Goal: Task Accomplishment & Management: Manage account settings

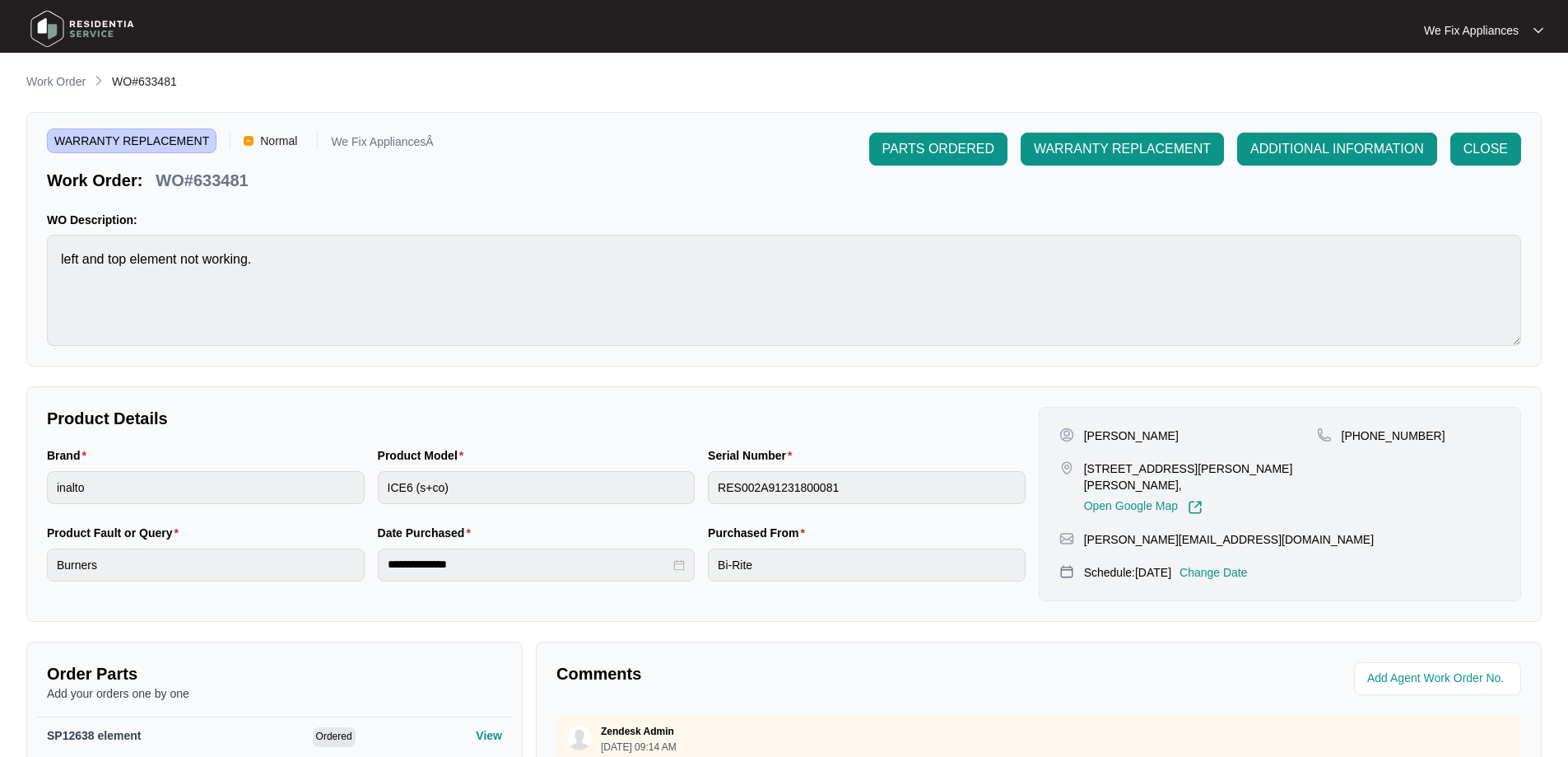
click at [79, 34] on img at bounding box center [82, 28] width 116 height 49
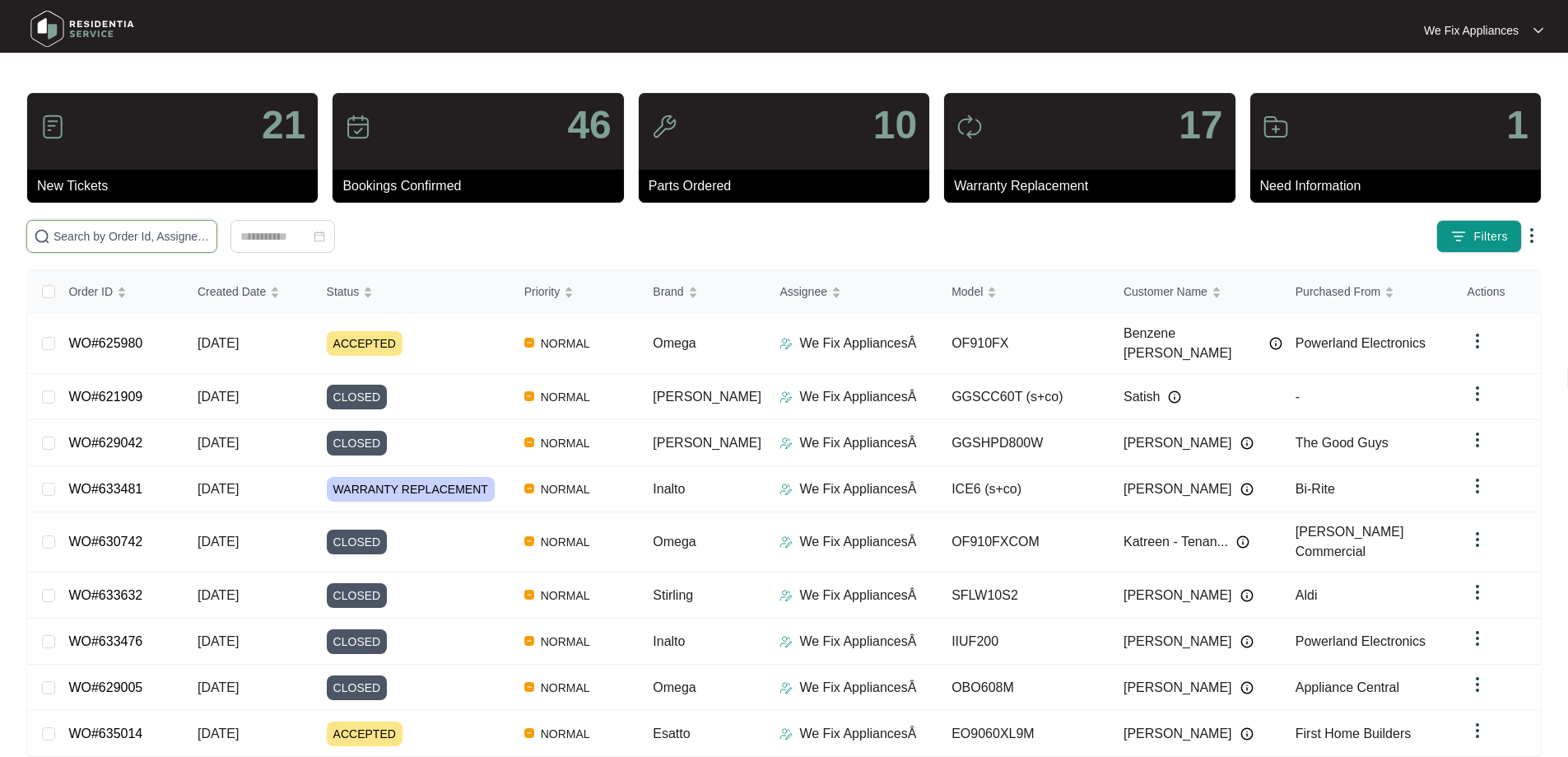
drag, startPoint x: 247, startPoint y: 223, endPoint x: 174, endPoint y: 236, distance: 74.1
paste input "623666"
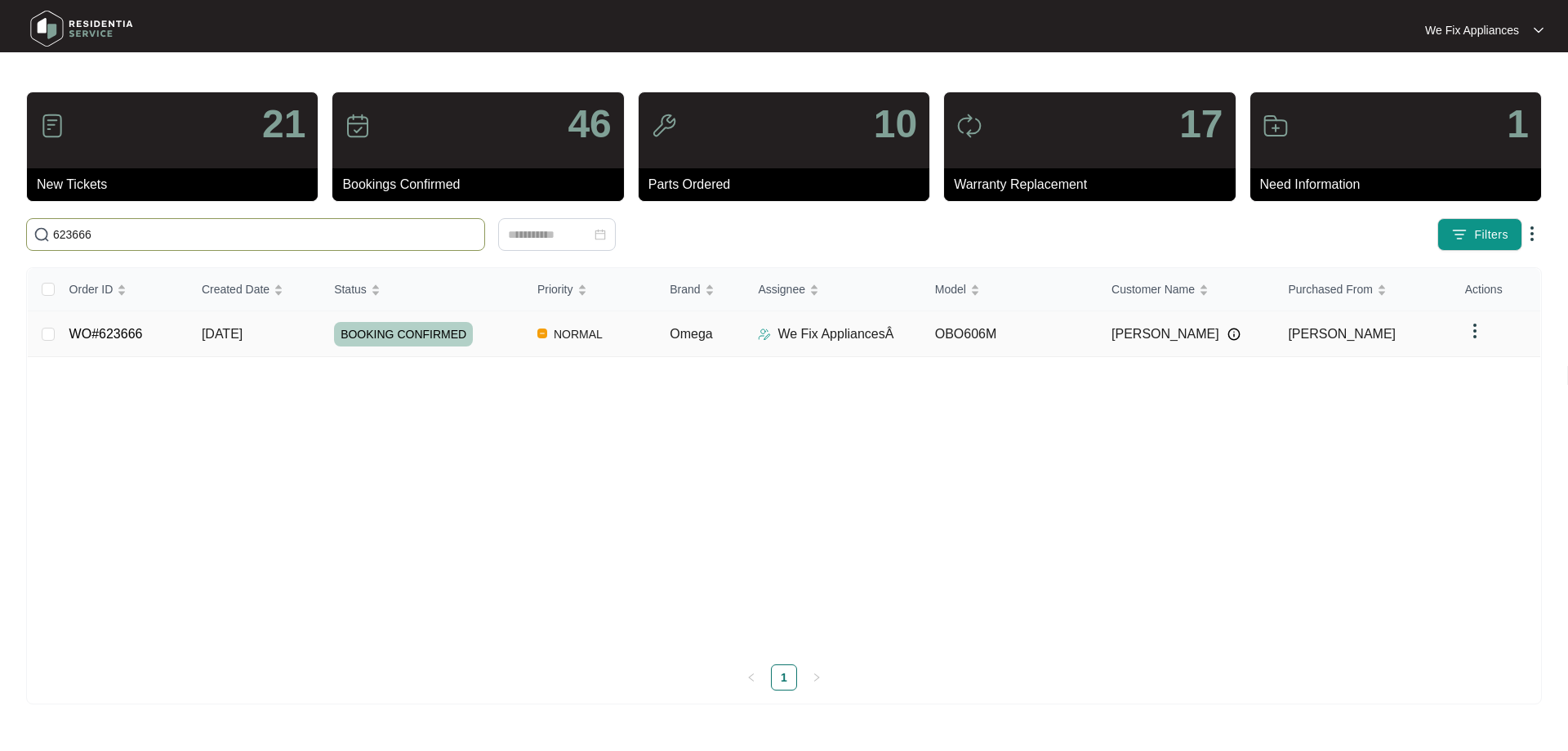
type input "623666"
click at [132, 335] on link "WO#623666" at bounding box center [106, 334] width 73 height 14
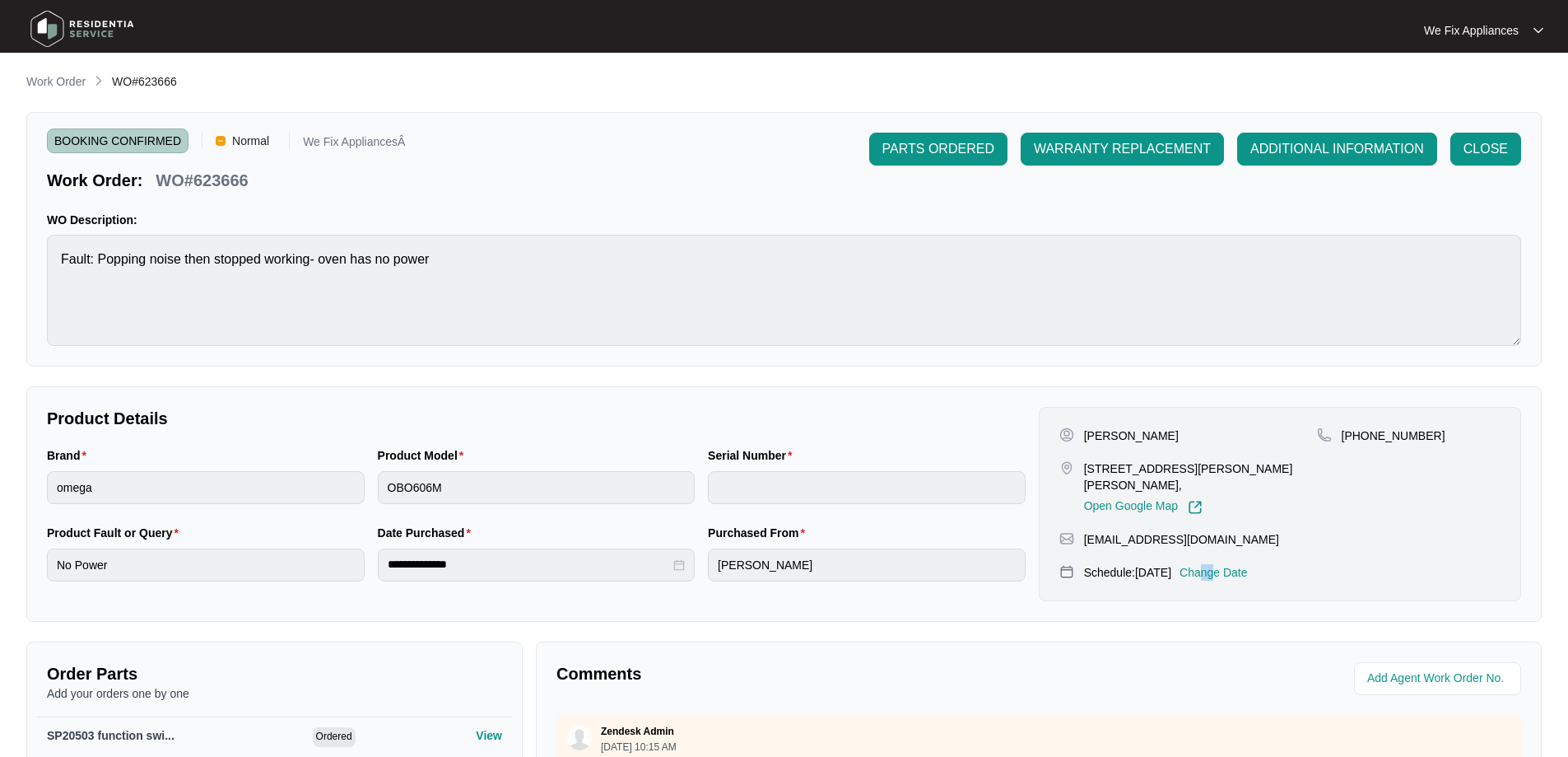
click at [1228, 564] on p "Change Date" at bounding box center [1214, 571] width 68 height 16
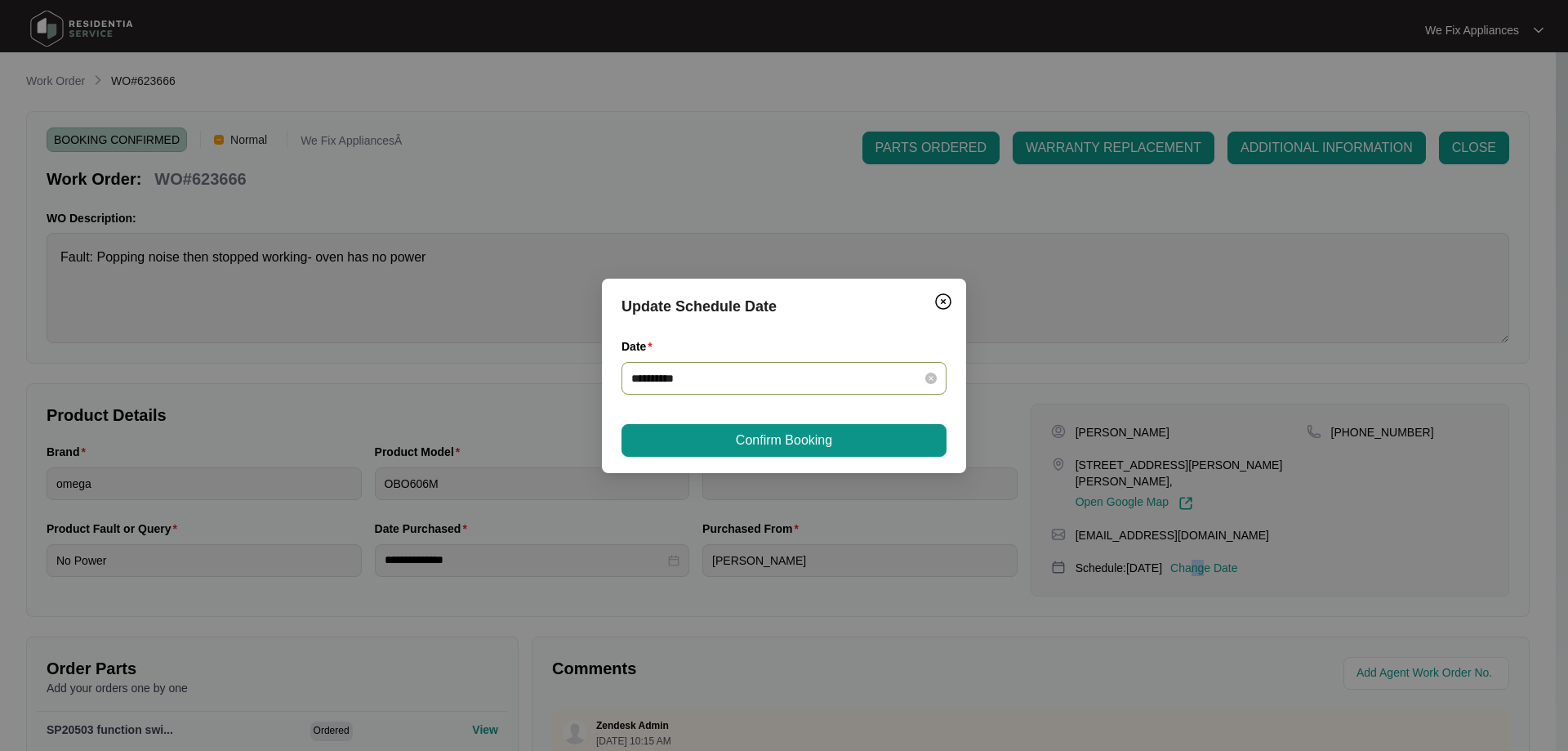
click at [794, 394] on div "**********" at bounding box center [784, 378] width 325 height 33
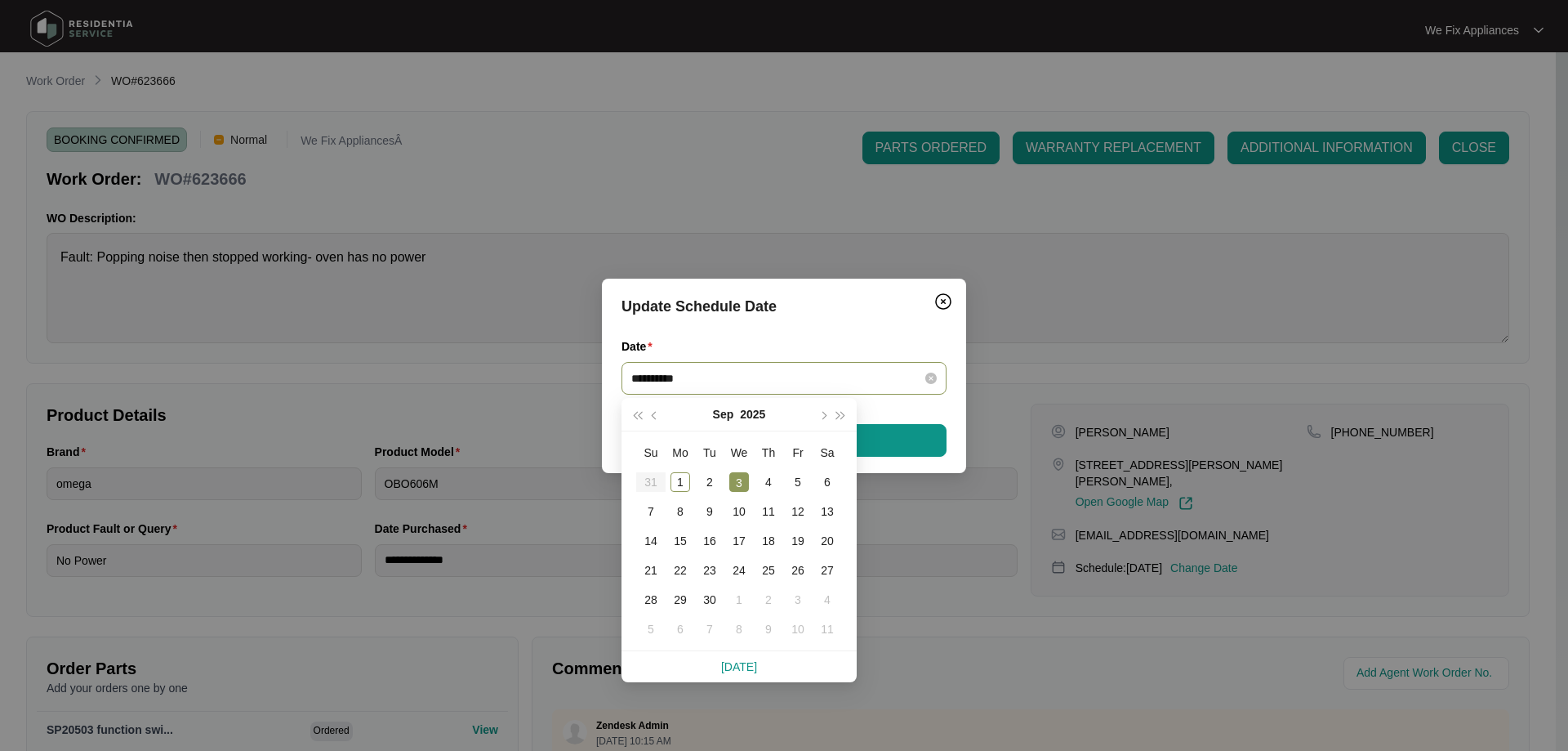
click at [800, 376] on input "**********" at bounding box center [774, 378] width 286 height 18
click at [680, 503] on div "8" at bounding box center [680, 511] width 20 height 20
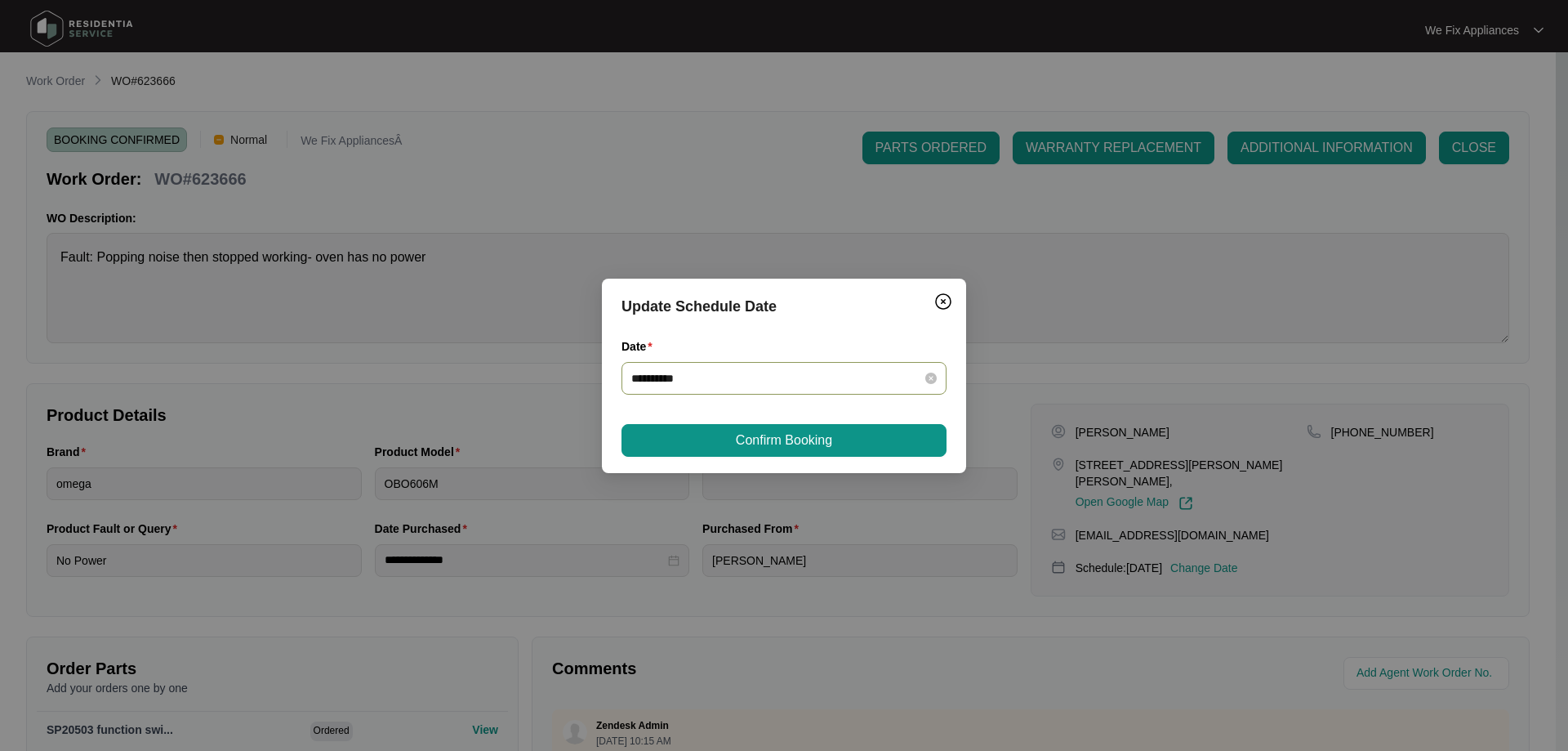
click at [793, 377] on input "**********" at bounding box center [774, 378] width 286 height 18
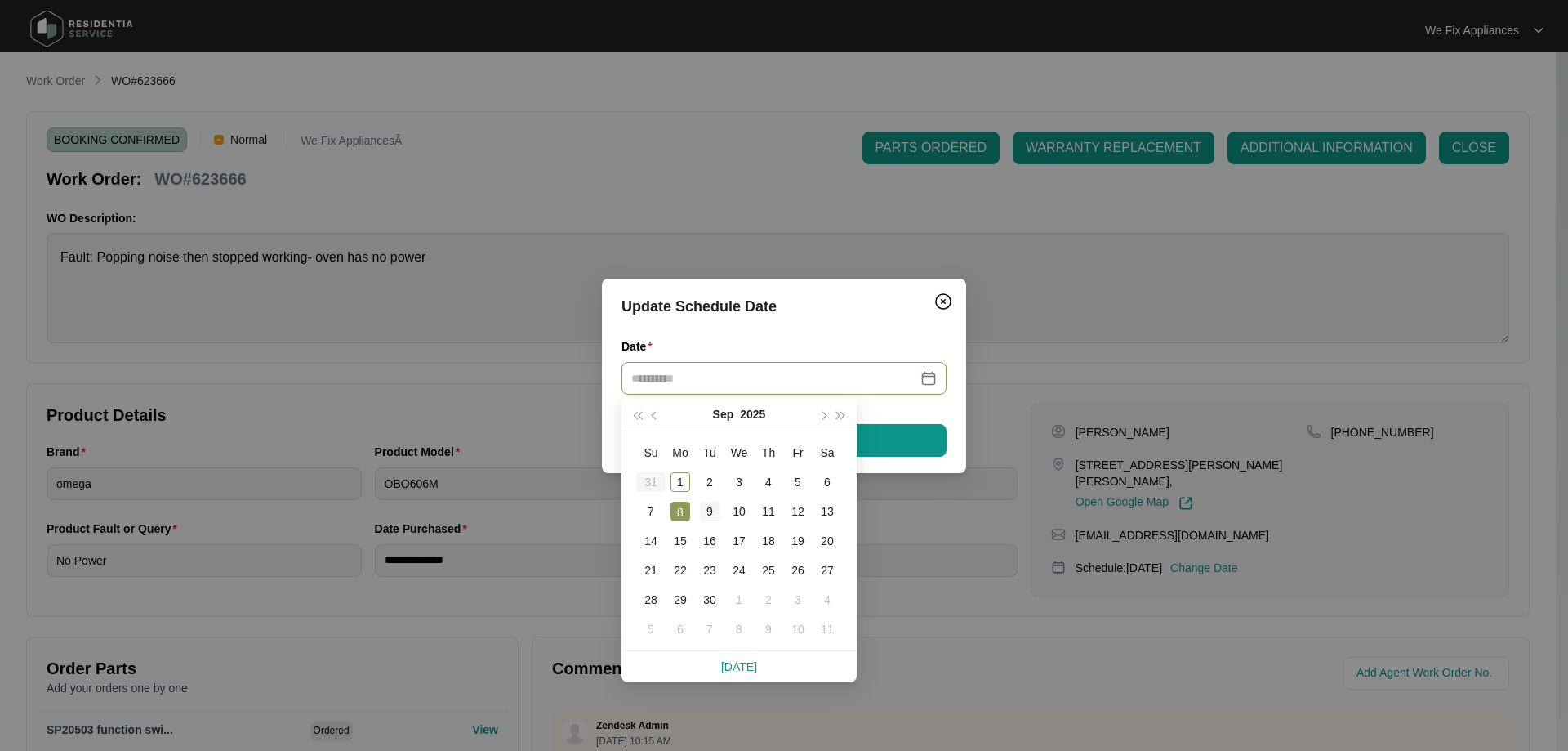
type input "**********"
click at [713, 507] on div "9" at bounding box center [709, 511] width 20 height 20
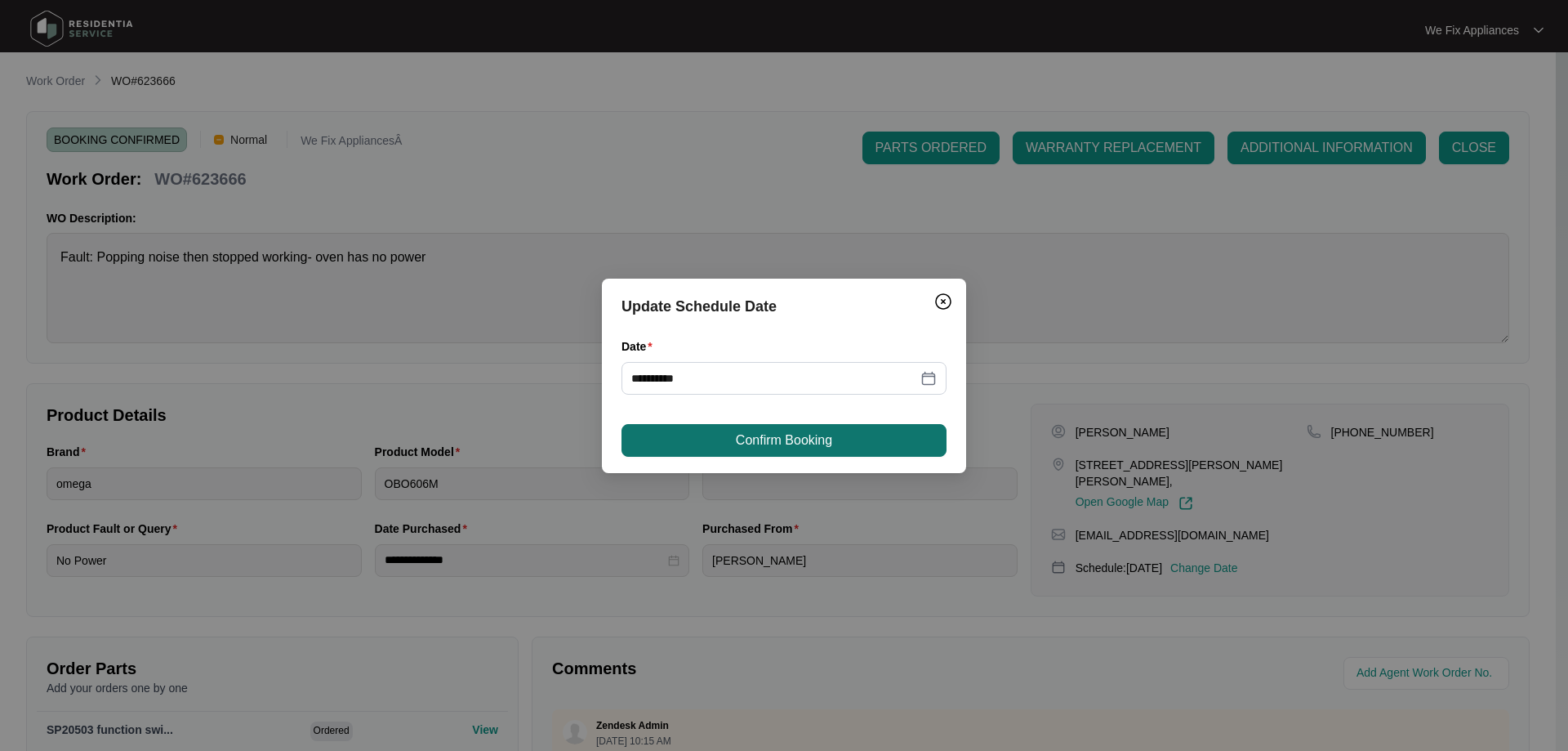
click at [762, 434] on span "Confirm Booking" at bounding box center [784, 440] width 97 height 20
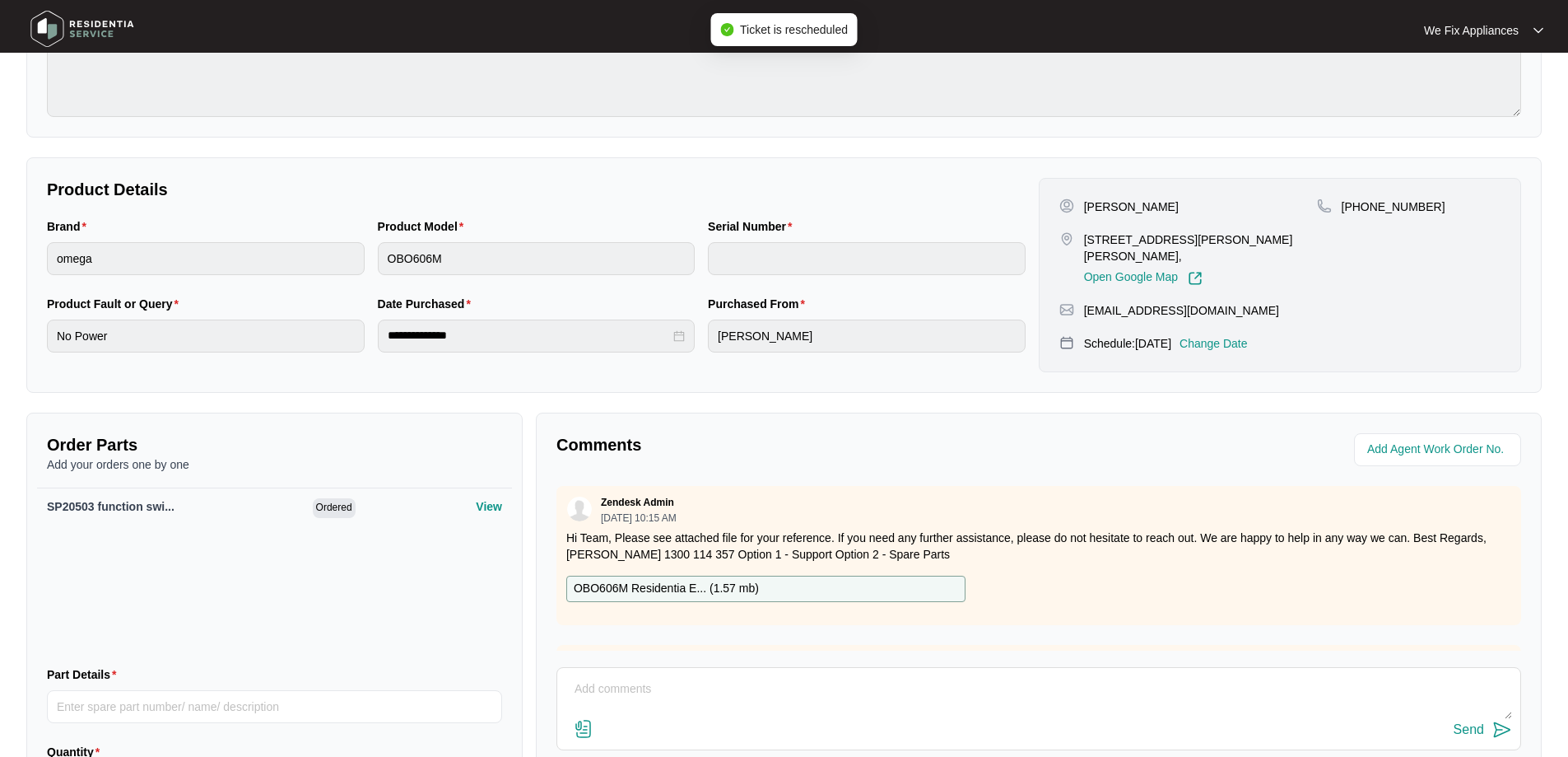
scroll to position [339, 0]
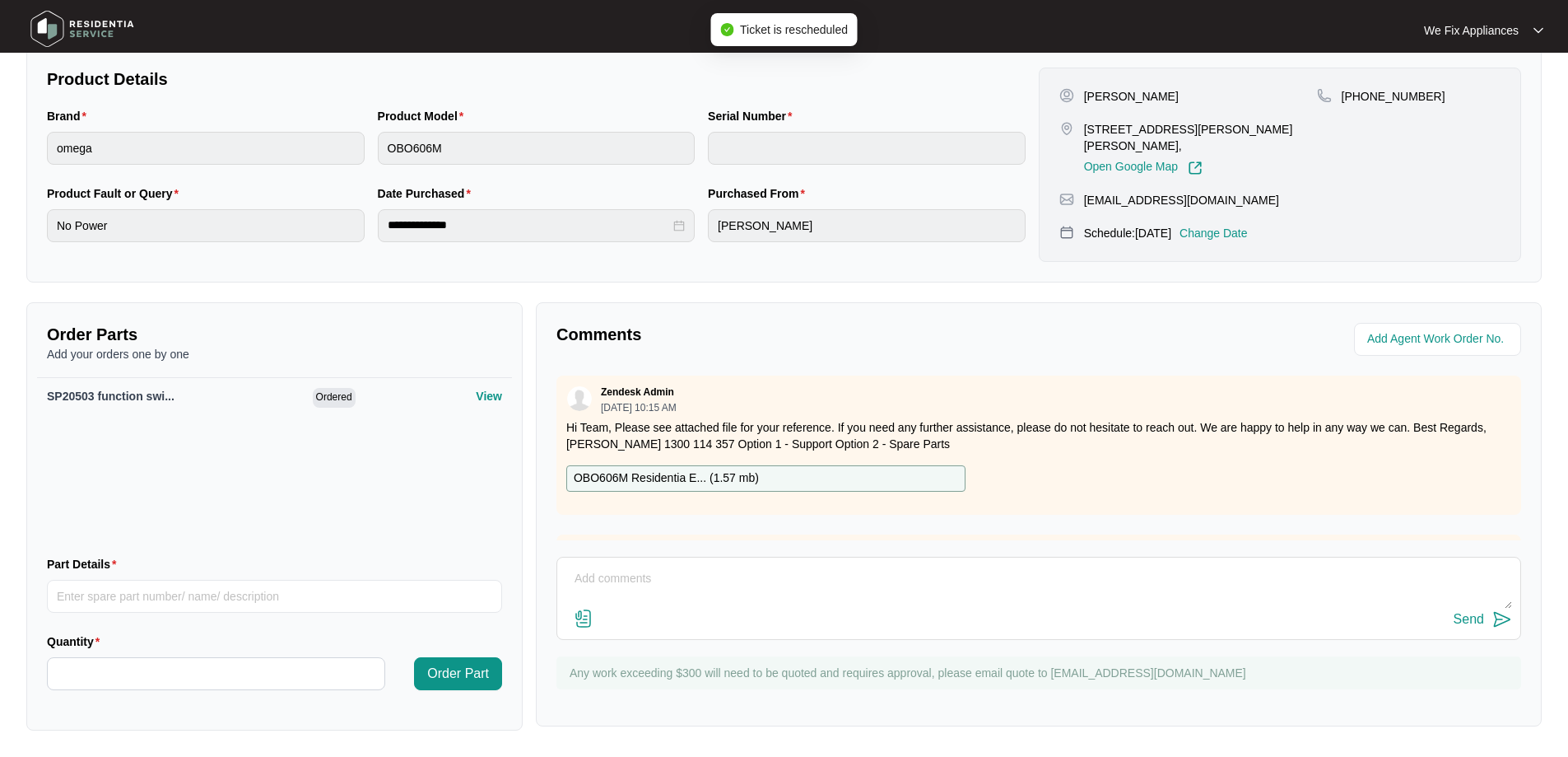
click at [739, 584] on textarea at bounding box center [1039, 586] width 947 height 43
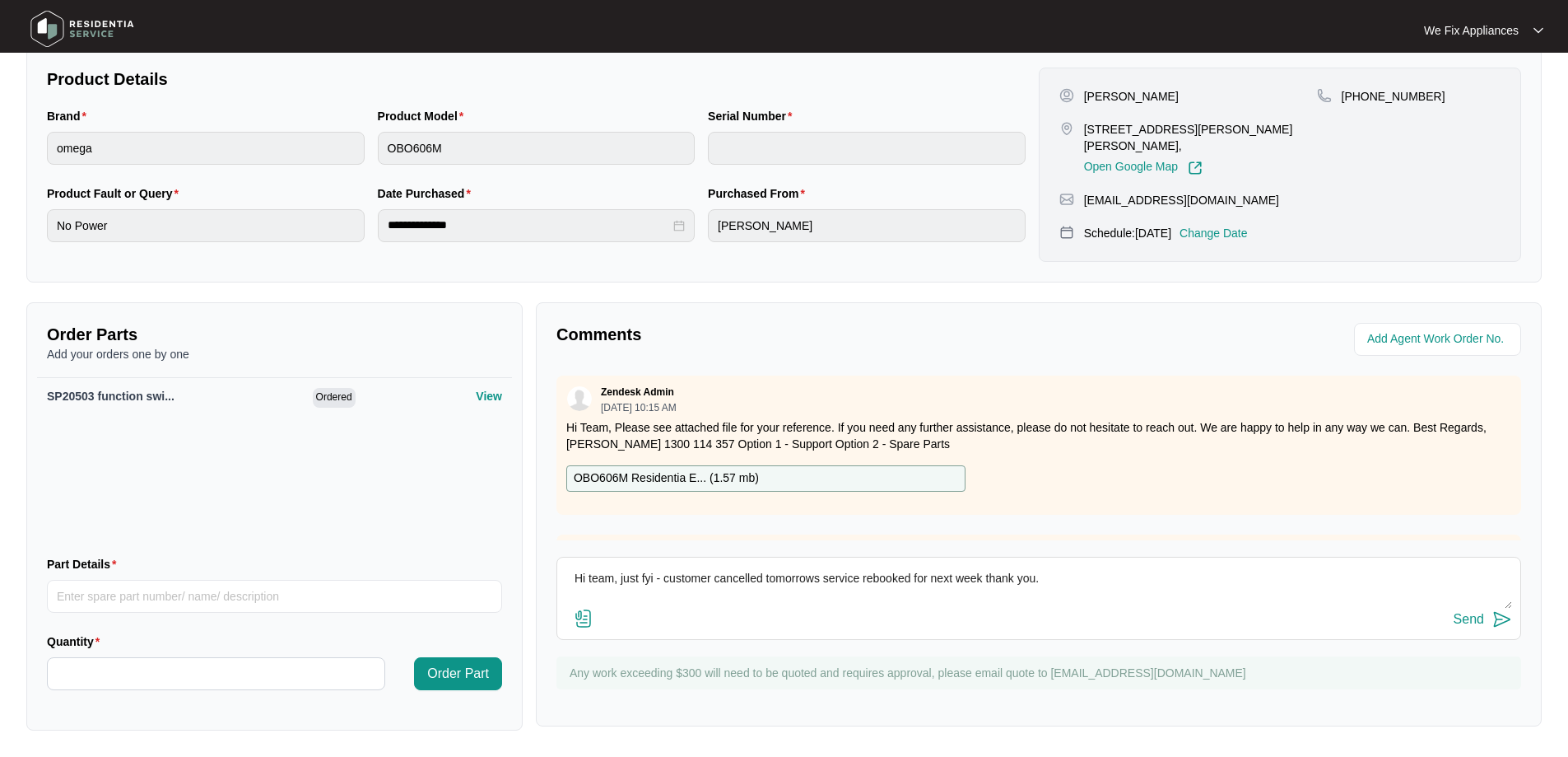
type textarea "Hi team, just fyi - customer cancelled tomorrows service rebooked for next week…"
click at [1473, 623] on div "Send" at bounding box center [1469, 620] width 30 height 15
click at [30, 17] on img at bounding box center [82, 28] width 116 height 49
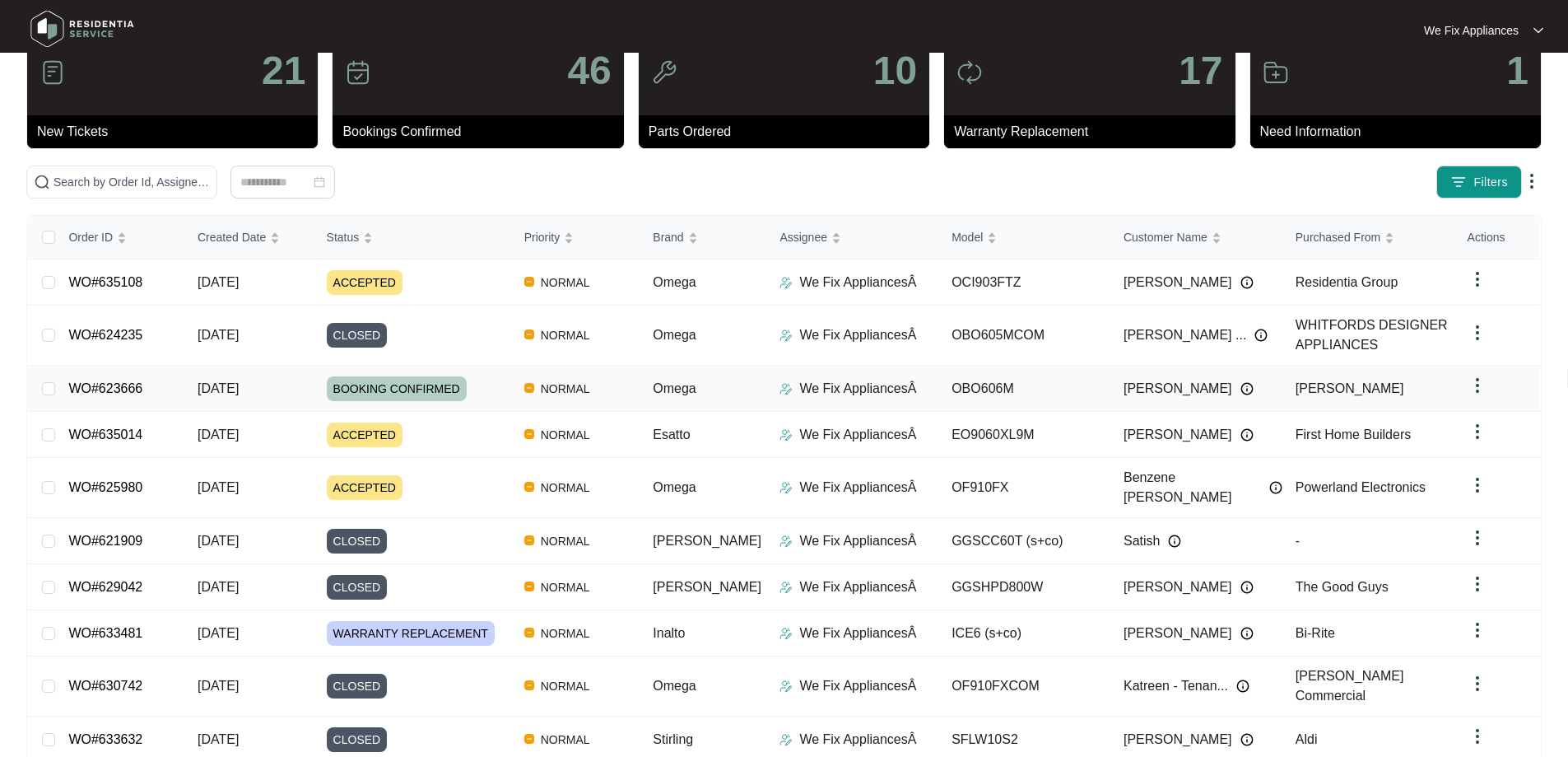
scroll to position [119, 0]
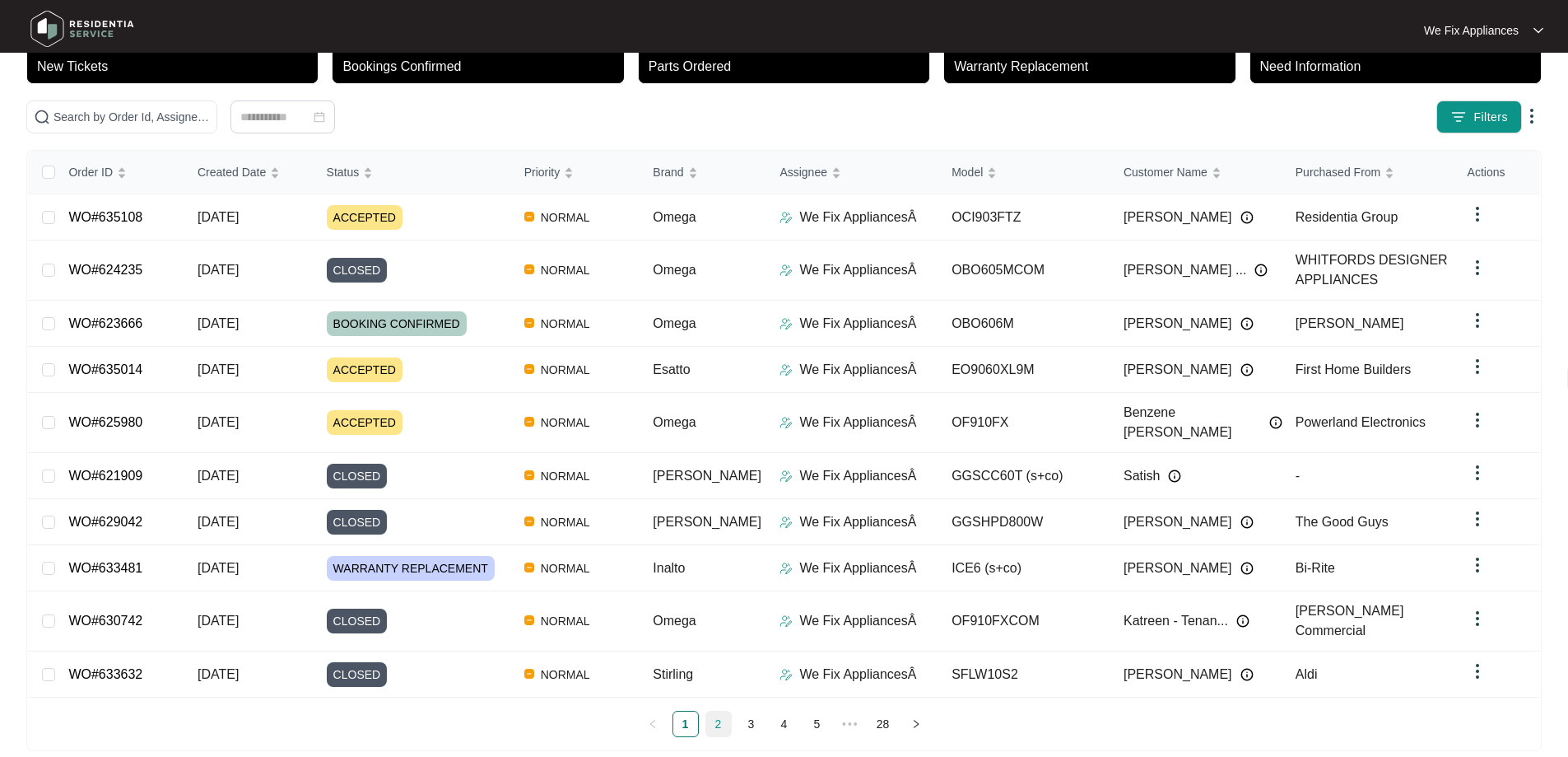
click at [715, 712] on link "2" at bounding box center [719, 724] width 25 height 25
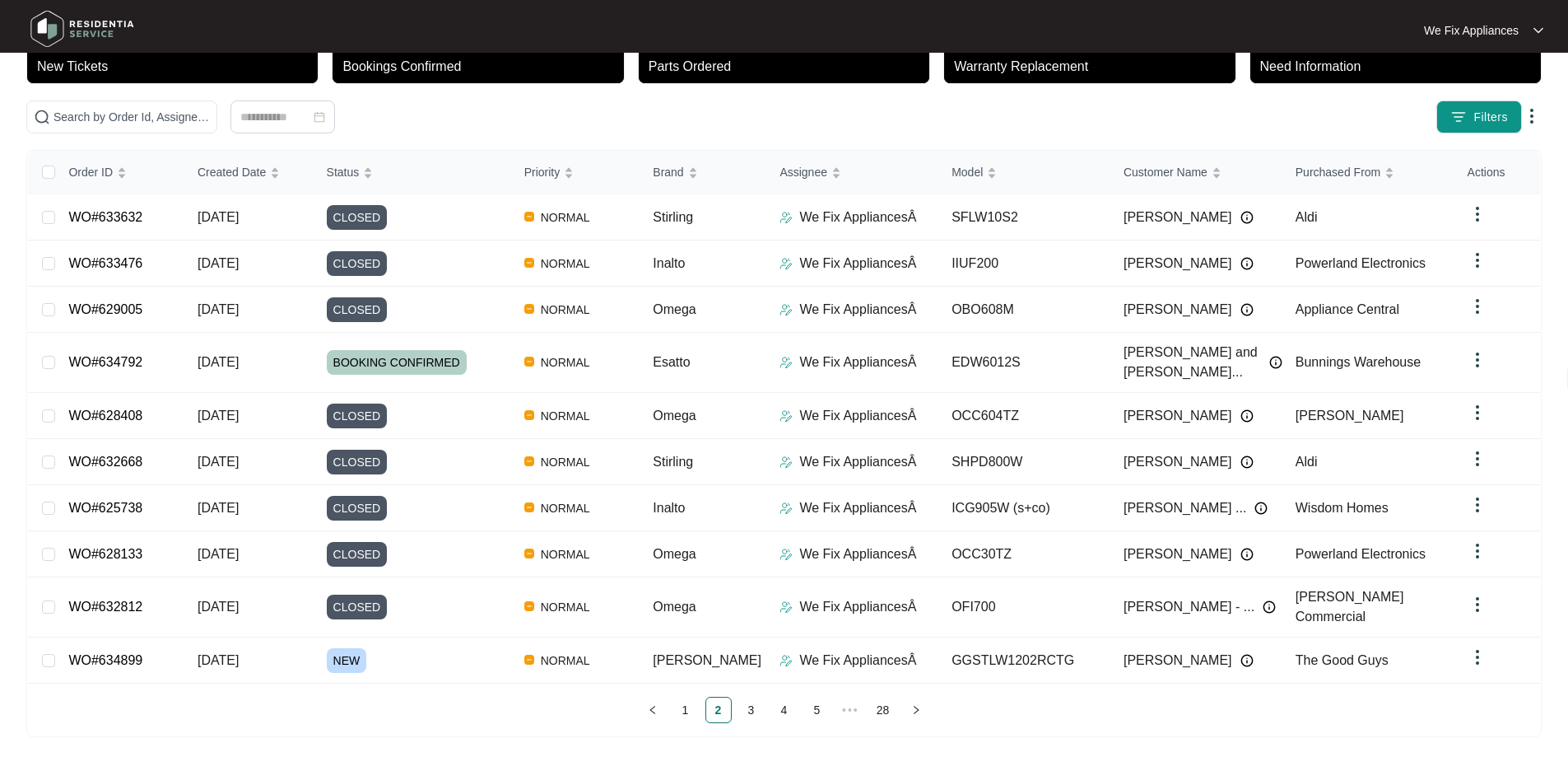
scroll to position [104, 0]
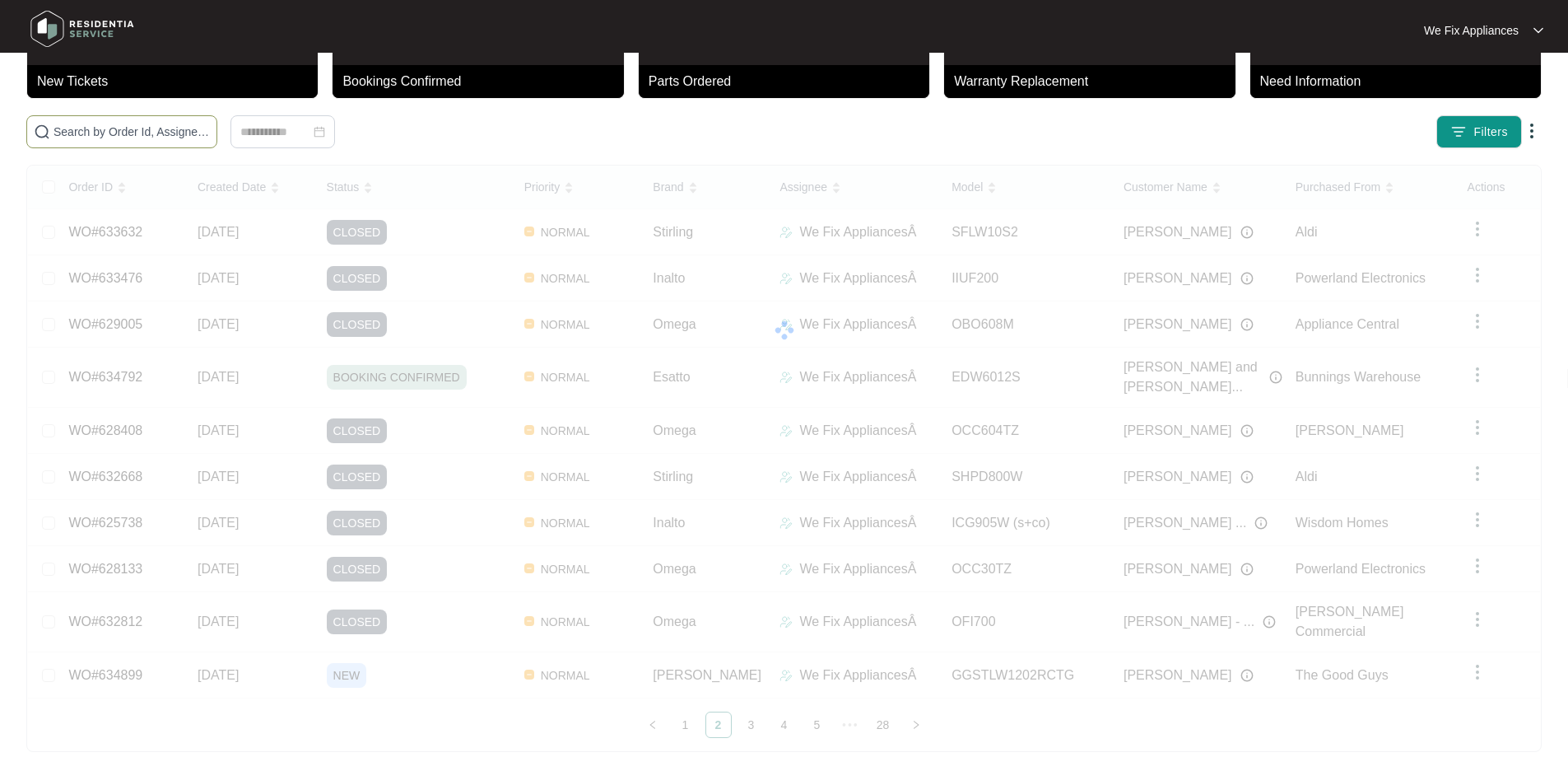
paste input "633885"
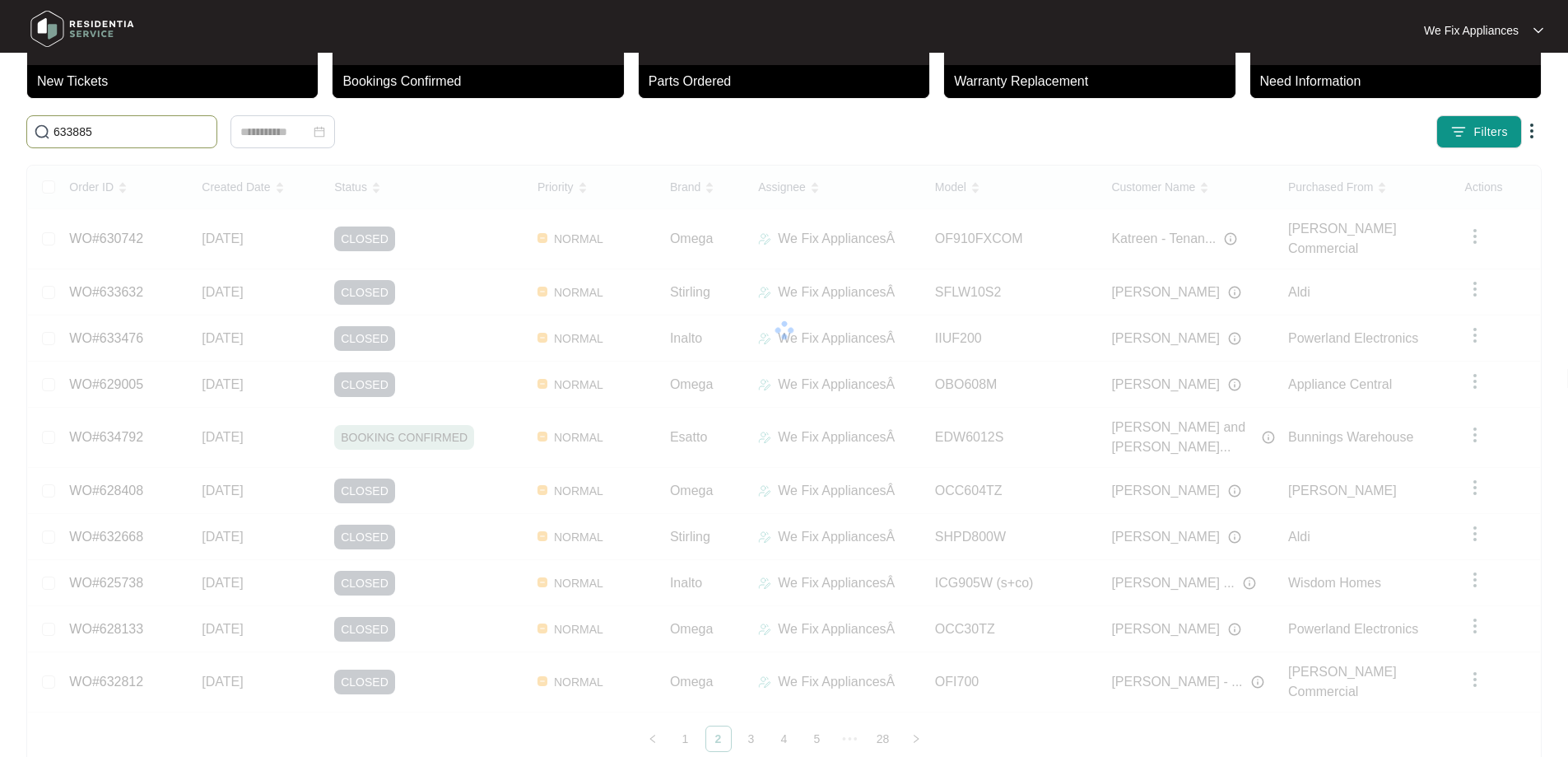
scroll to position [71, 0]
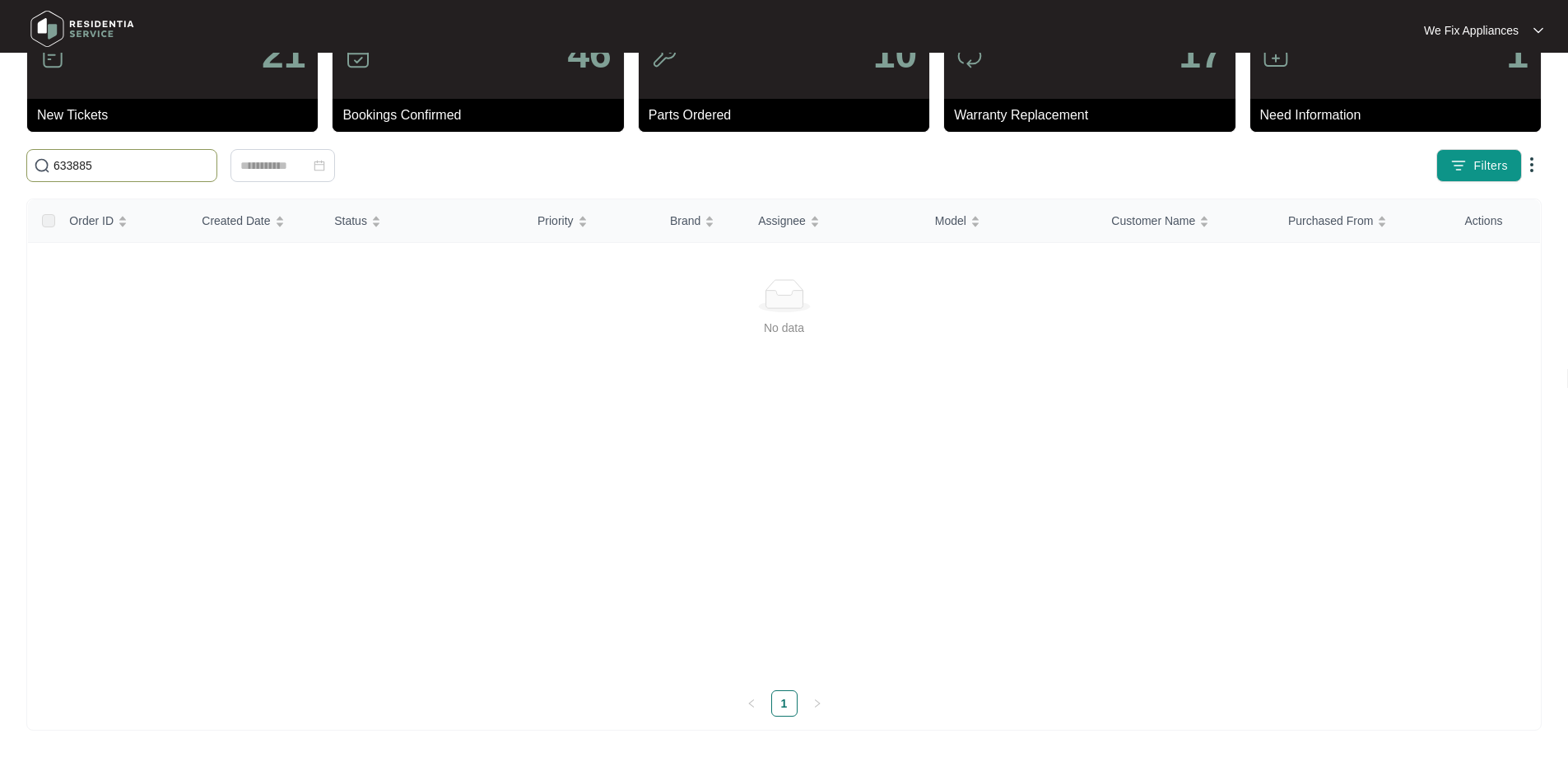
type input "633885"
drag, startPoint x: 150, startPoint y: 169, endPoint x: 0, endPoint y: 154, distance: 150.7
click at [0, 154] on main "21 New Tickets 46 Bookings Confirmed 10 Parts Ordered 17 Warranty Replacement 1…" at bounding box center [784, 343] width 1568 height 828
paste input "633885"
drag, startPoint x: 127, startPoint y: 172, endPoint x: 0, endPoint y: 171, distance: 127.0
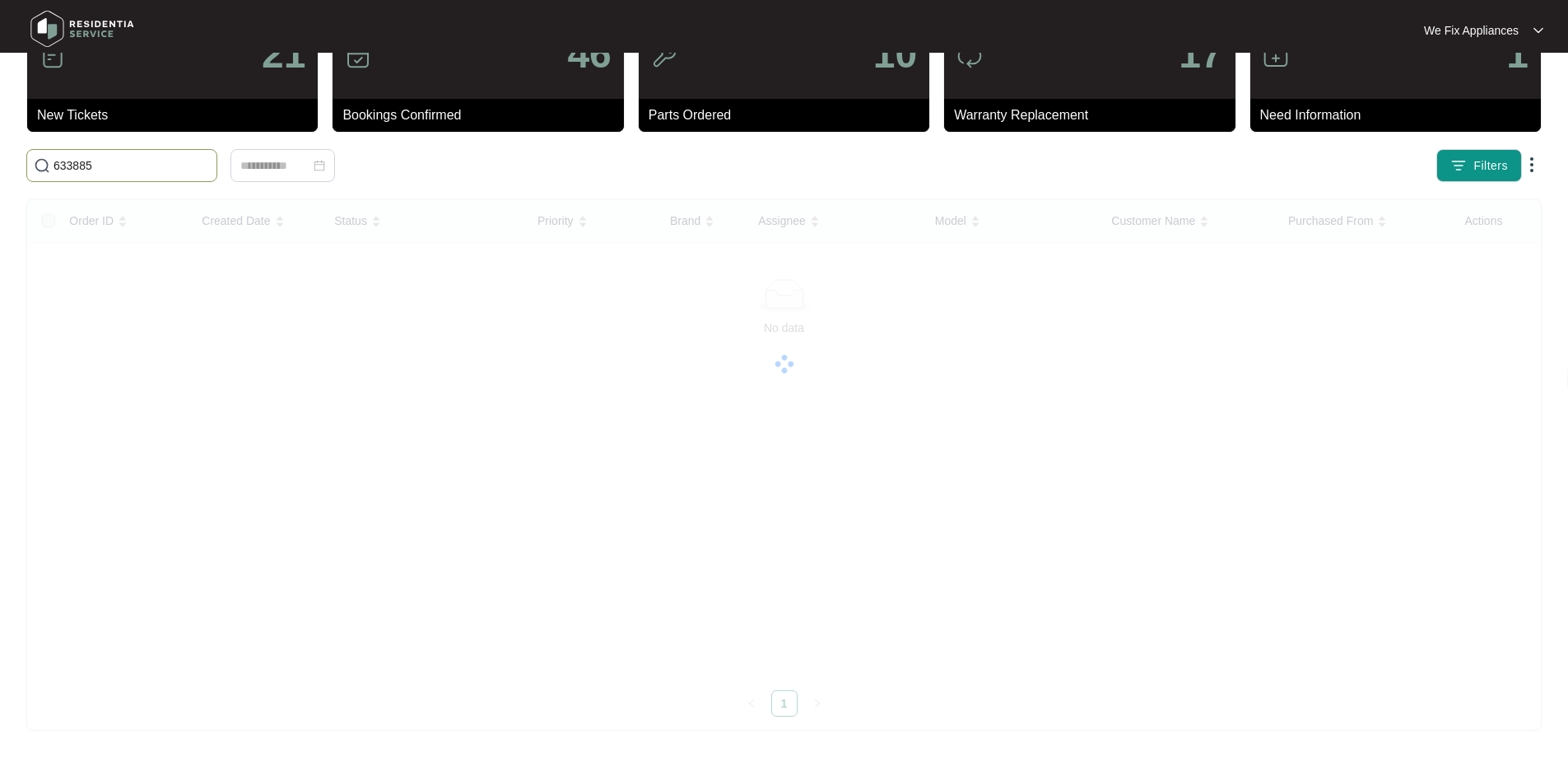
click at [0, 171] on main "21 New Tickets 46 Bookings Confirmed 10 Parts Ordered 17 Warranty Replacement 1…" at bounding box center [784, 343] width 1568 height 828
paste input "4118"
type input "634118"
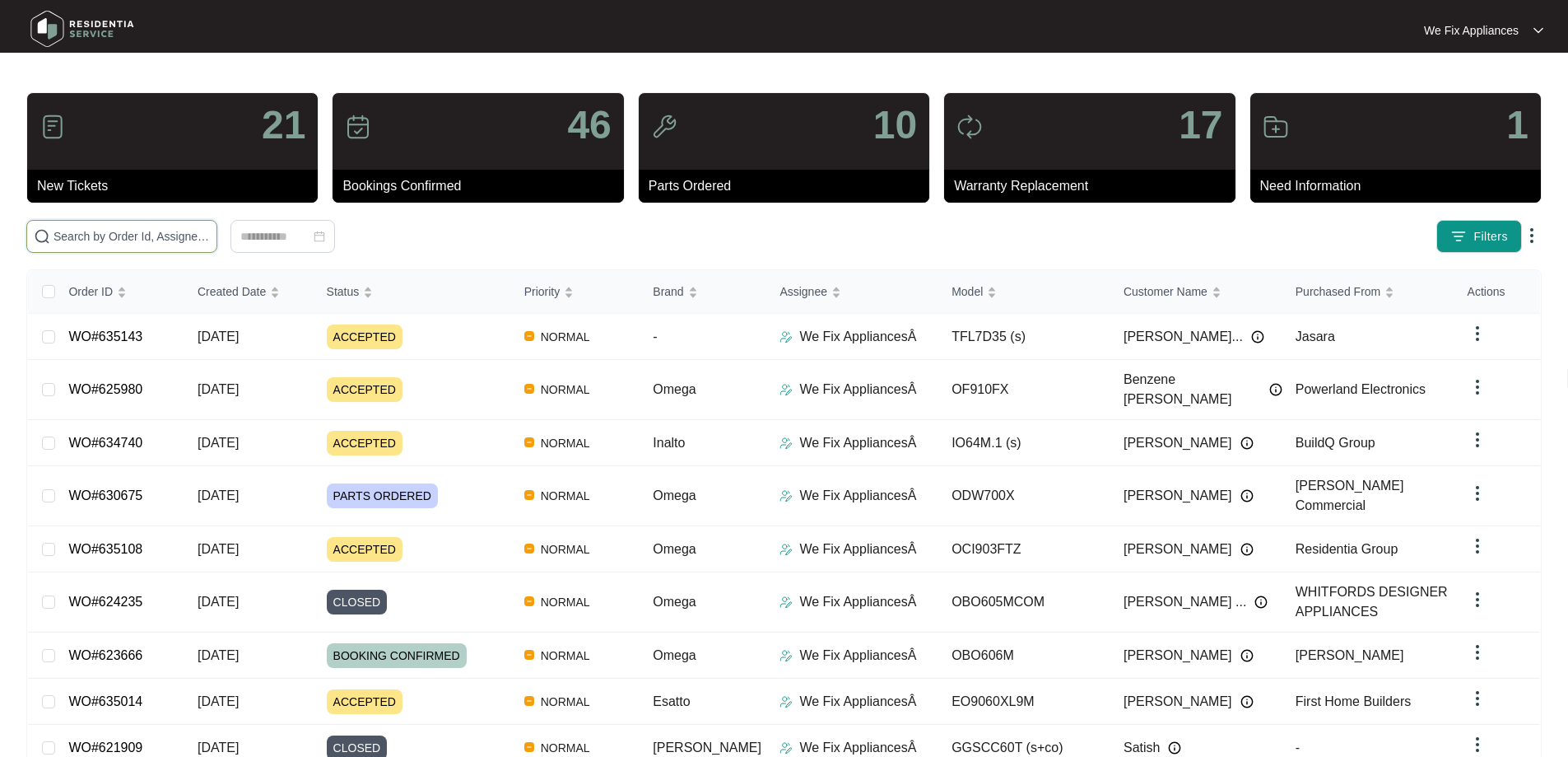
click at [181, 236] on input "text" at bounding box center [131, 236] width 156 height 18
paste input "634118"
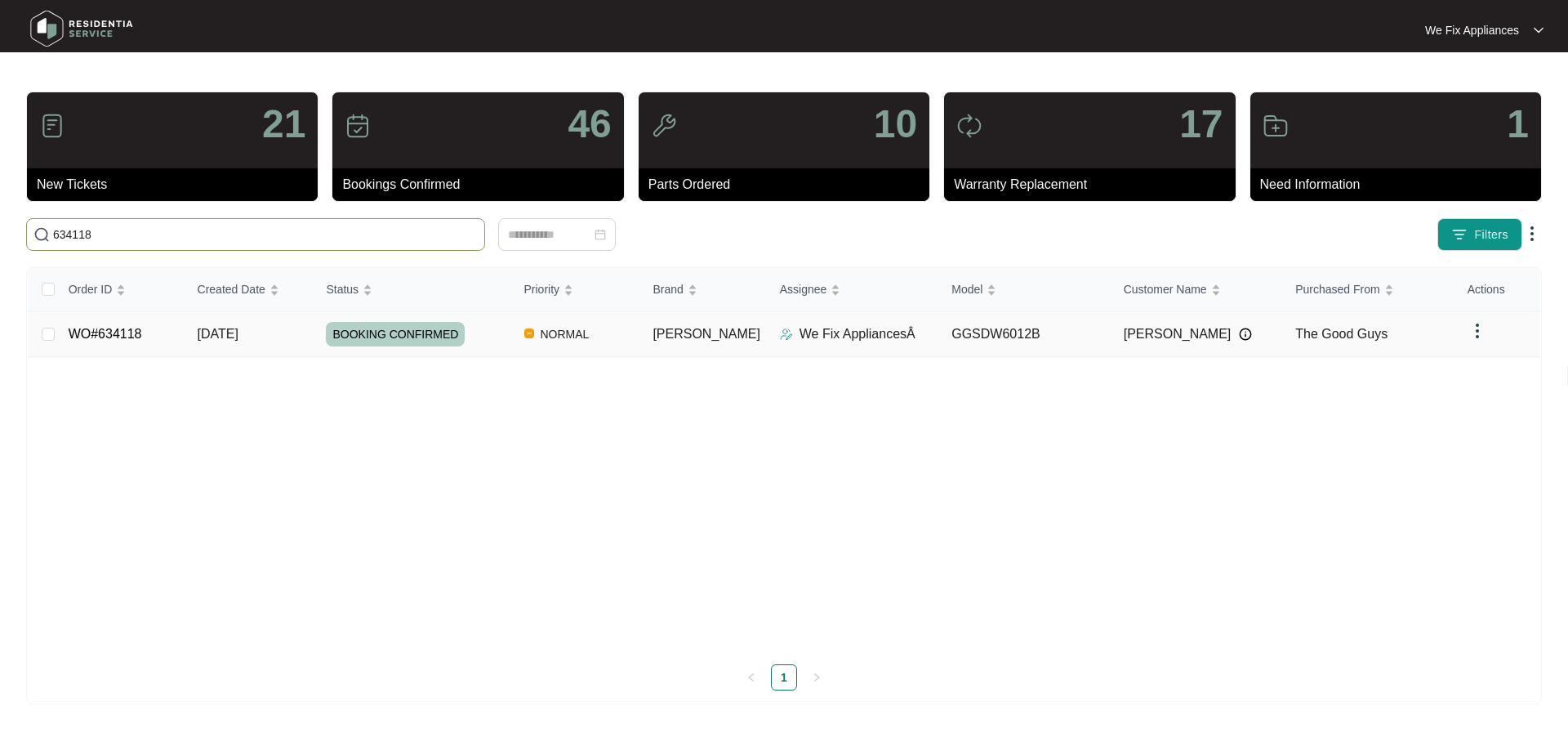
type input "634118"
click at [416, 340] on span "BOOKING CONFIRMED" at bounding box center [396, 334] width 139 height 24
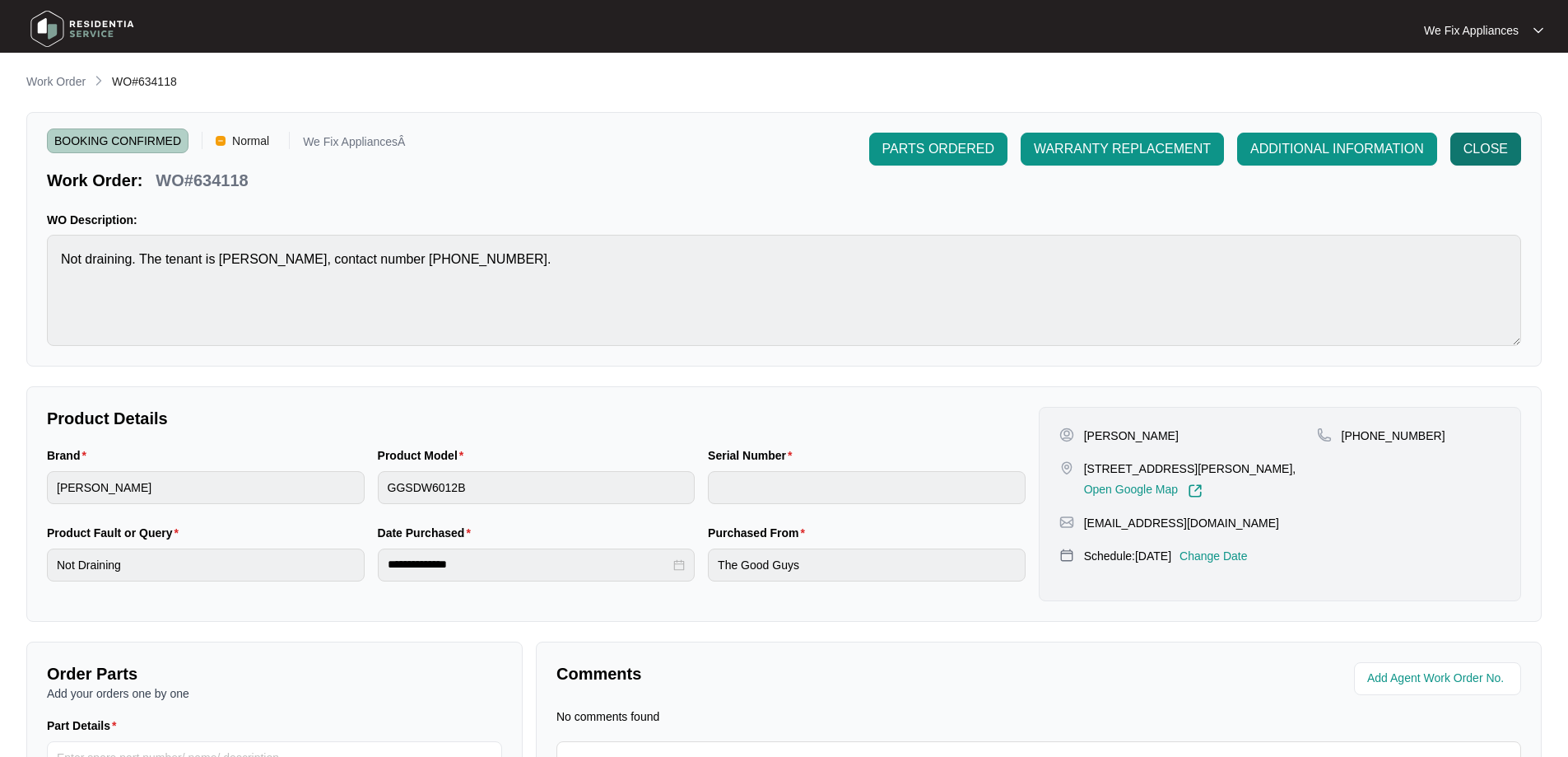
click at [1482, 156] on span "CLOSE" at bounding box center [1485, 149] width 45 height 20
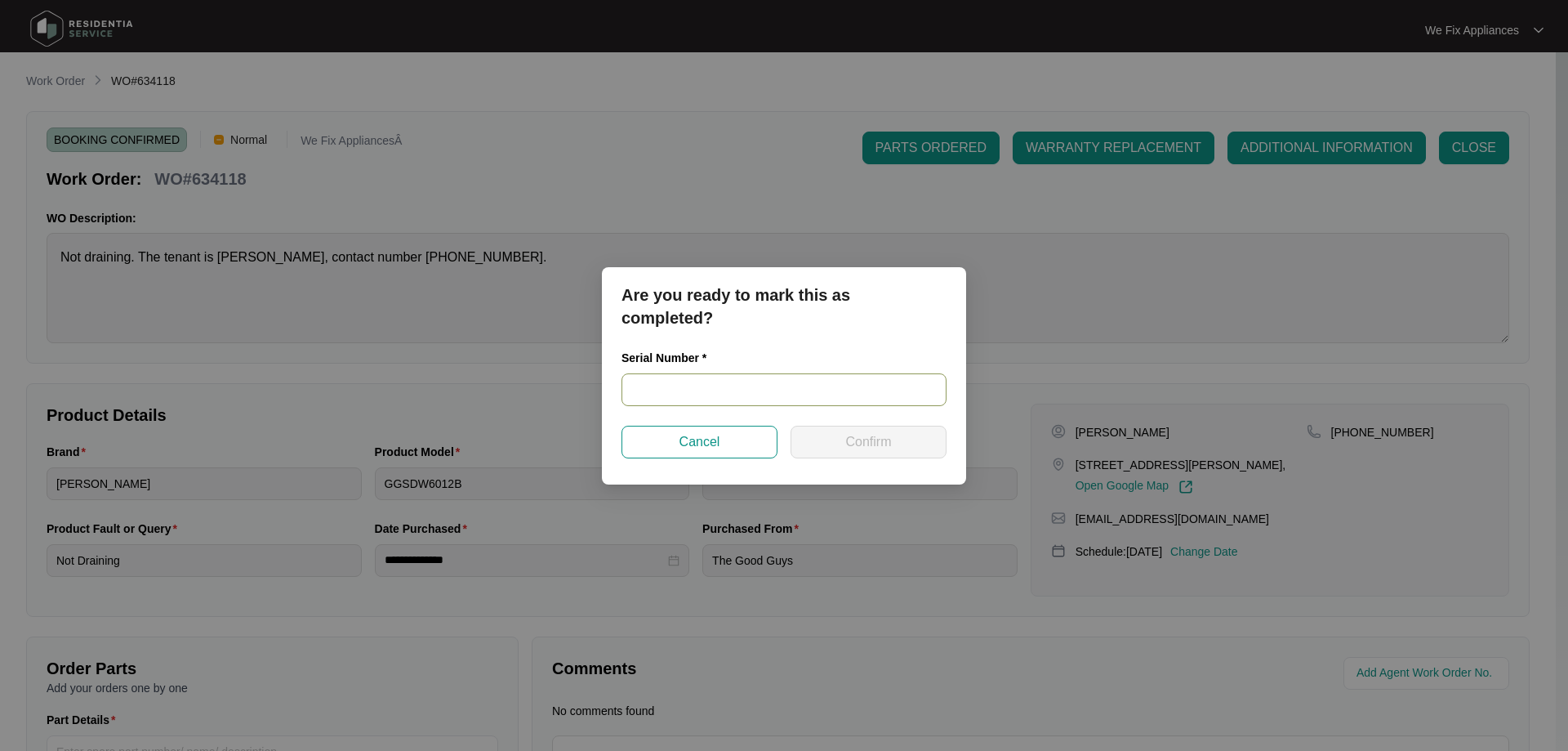
click at [708, 385] on input "text" at bounding box center [784, 389] width 325 height 33
paste input "24037594030200071"
type input "24037594030200071"
click at [845, 448] on button "Confirm" at bounding box center [868, 442] width 156 height 33
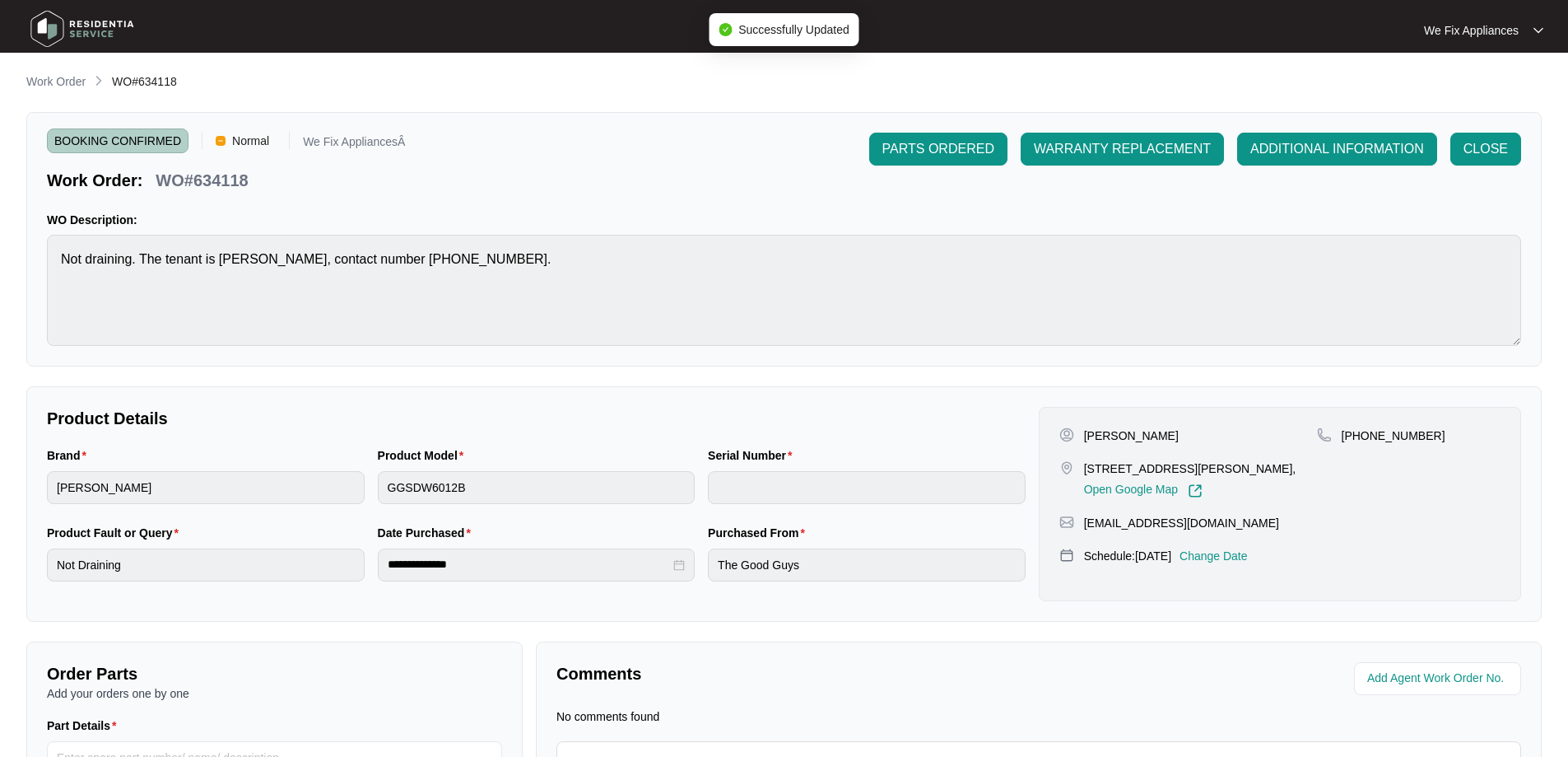
type input "24037594030200071"
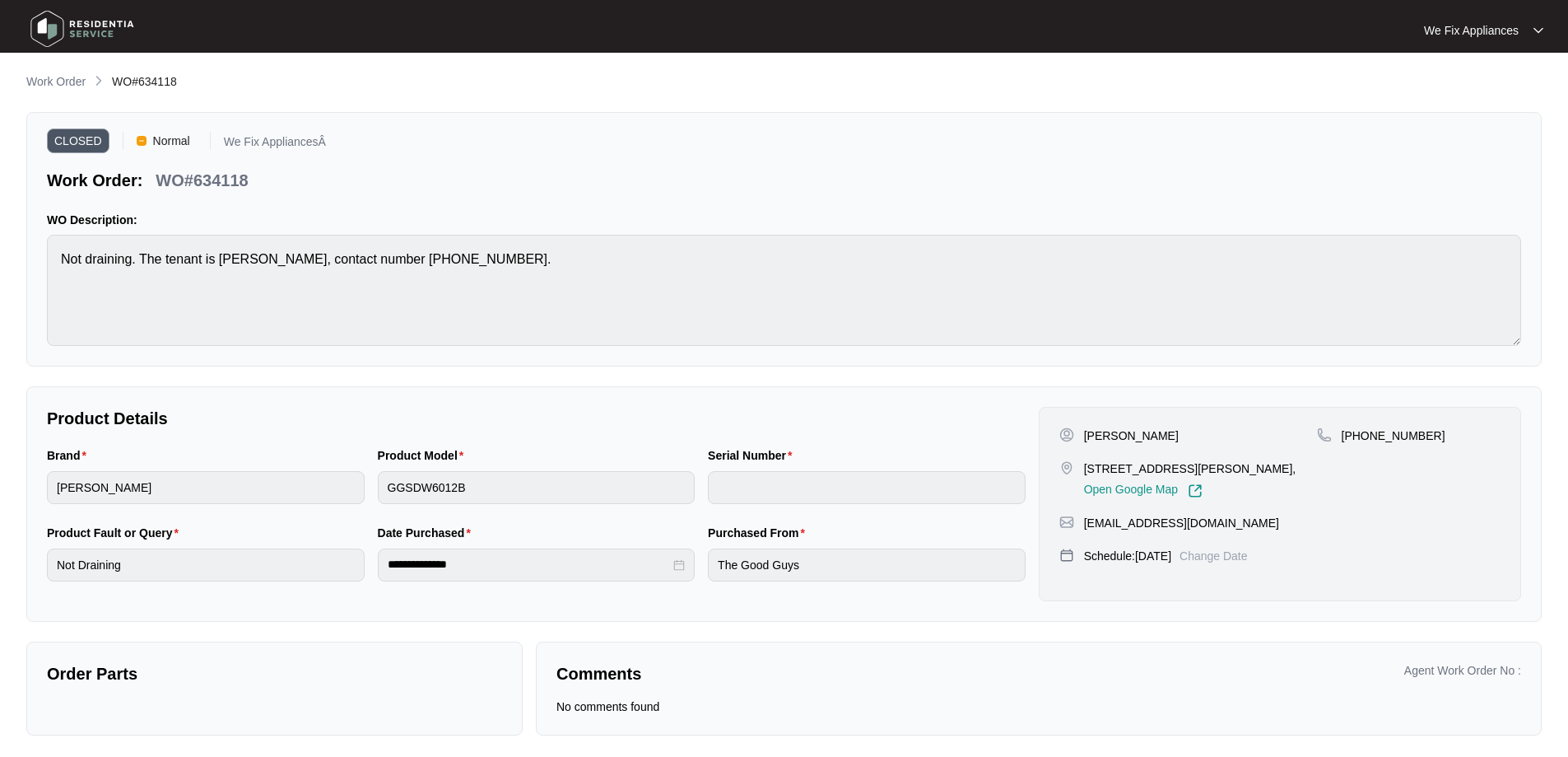
click at [66, 19] on img at bounding box center [82, 28] width 116 height 49
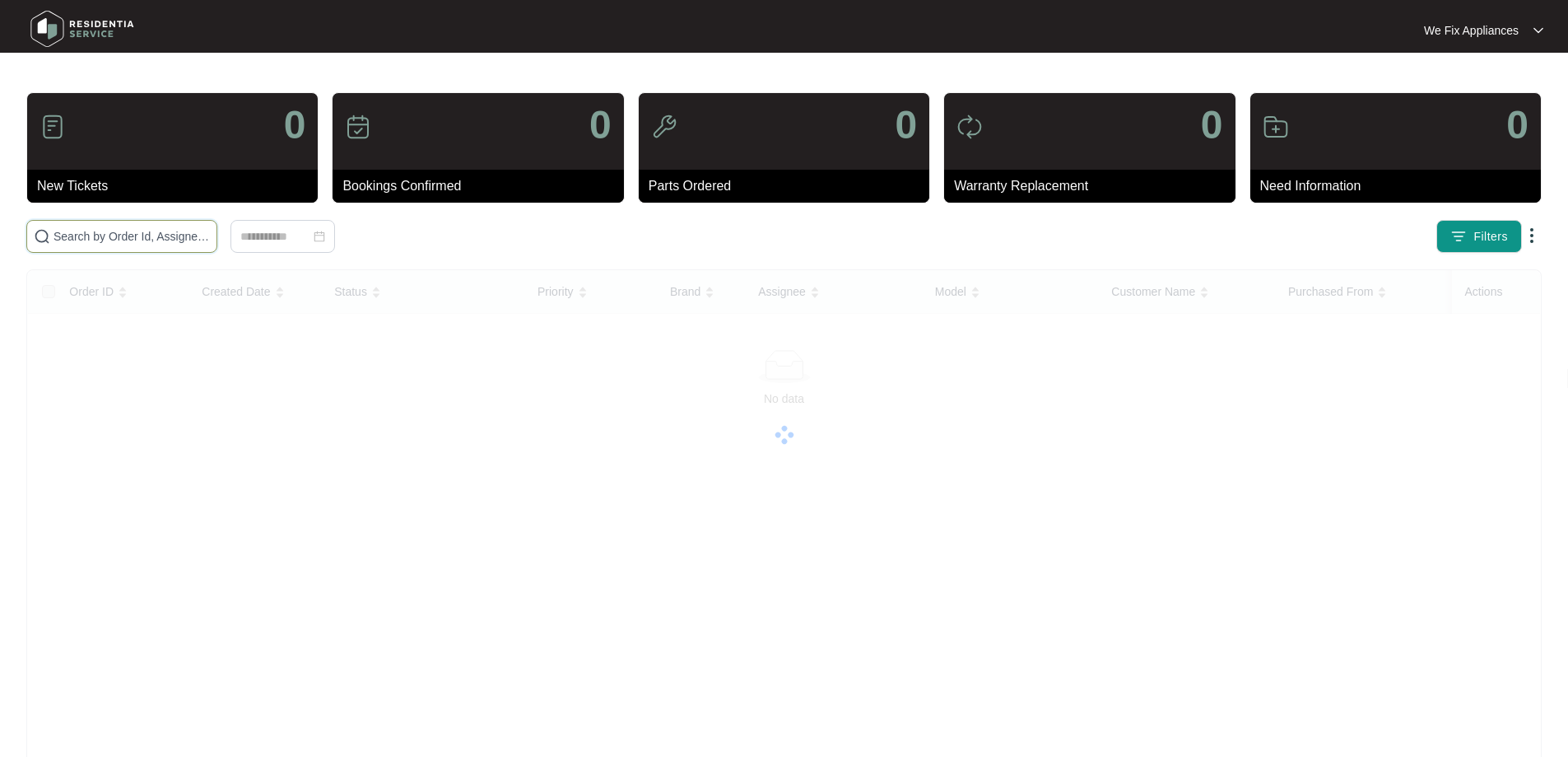
click at [94, 232] on input "text" at bounding box center [131, 236] width 156 height 18
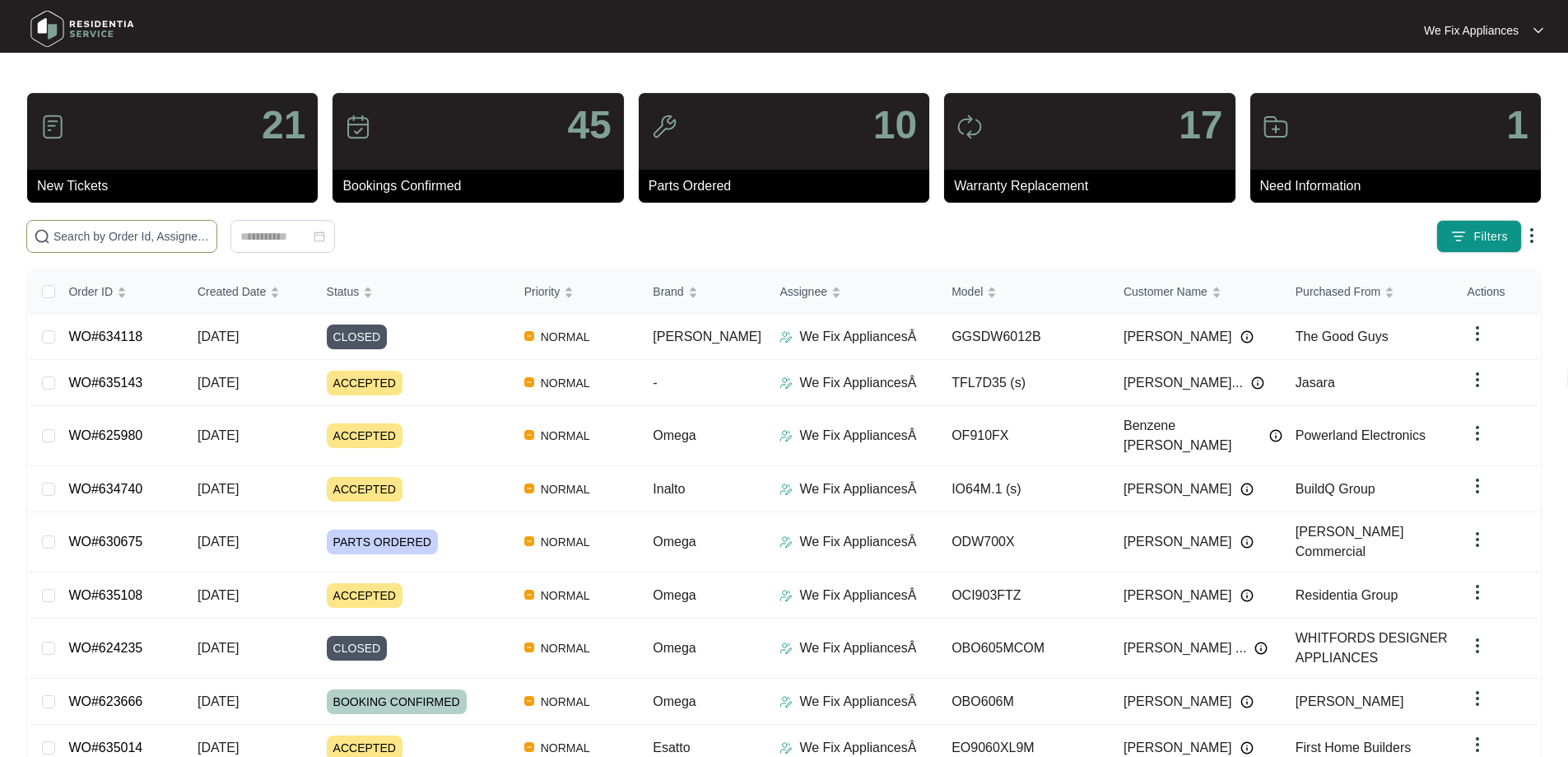
paste input "633885"
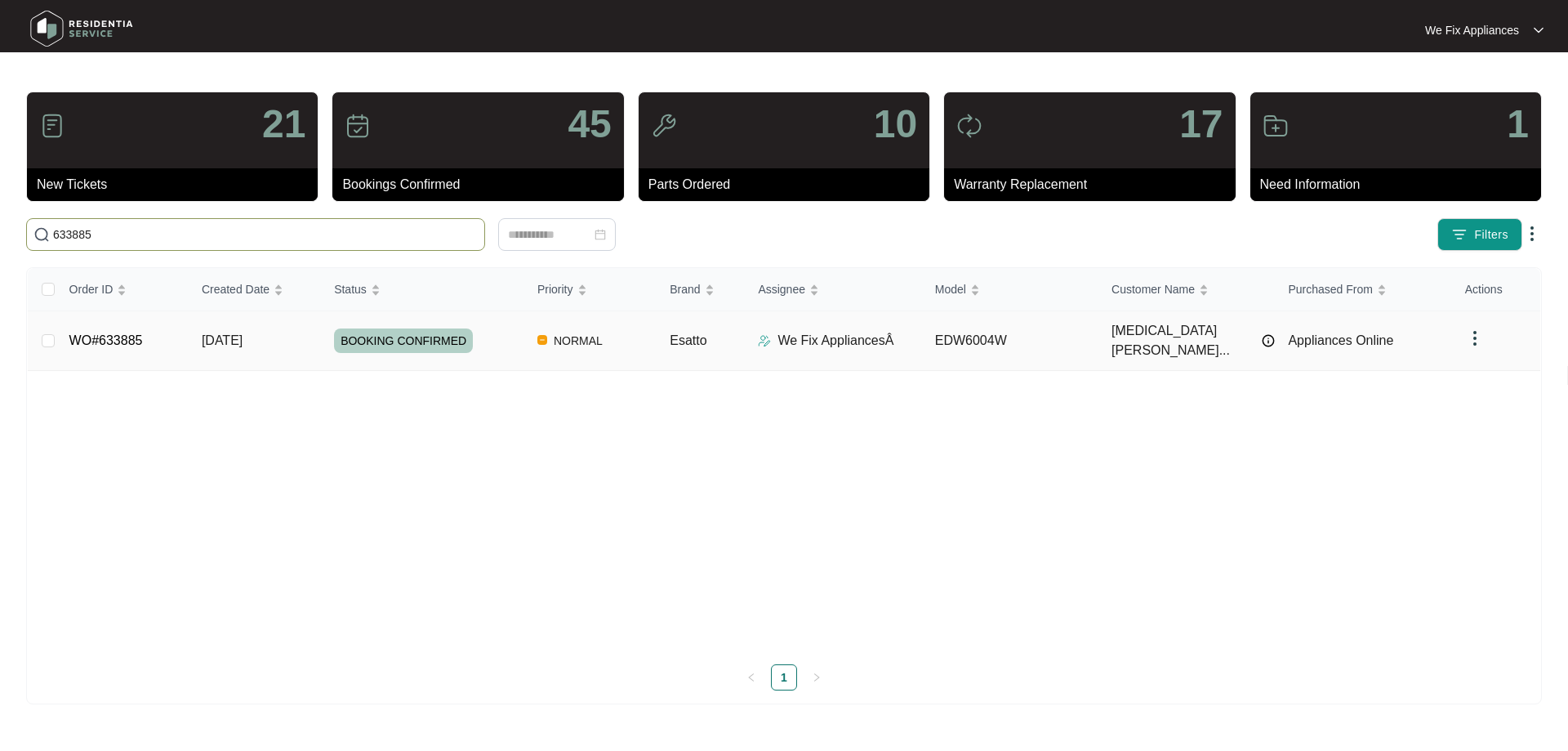
type input "633885"
click at [384, 329] on span "BOOKING CONFIRMED" at bounding box center [403, 340] width 139 height 24
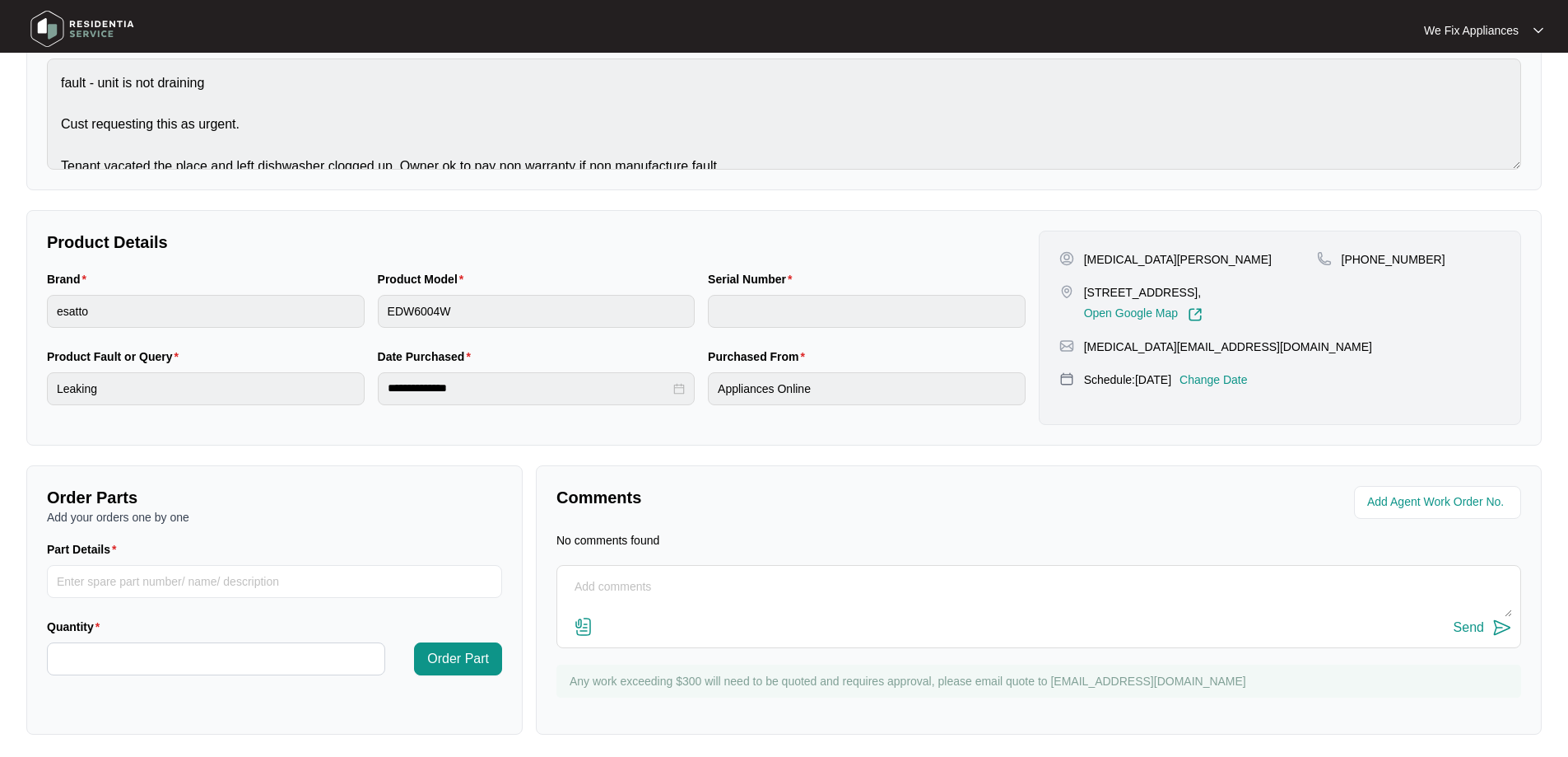
scroll to position [181, 0]
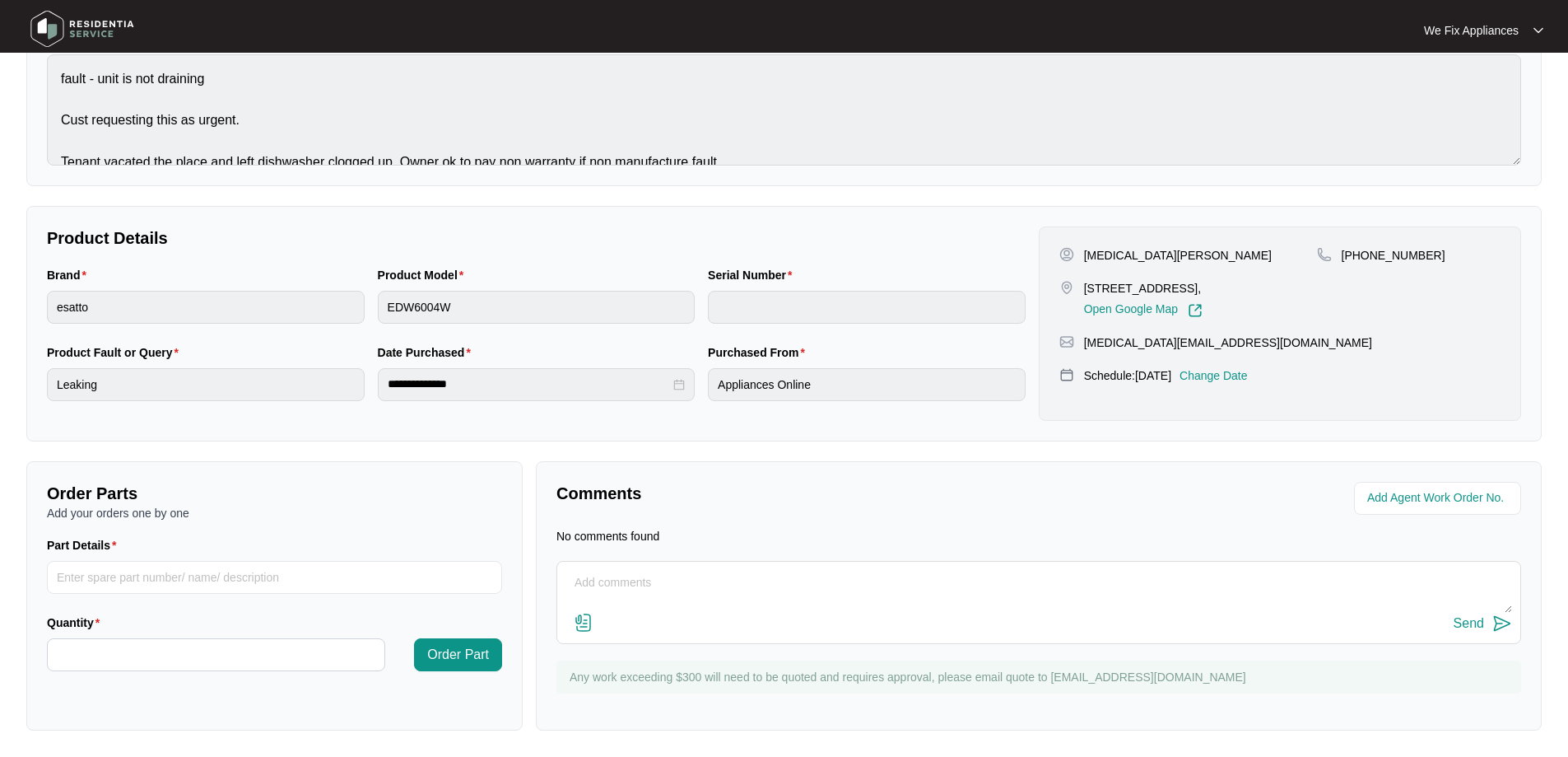
click at [648, 576] on textarea at bounding box center [1039, 590] width 947 height 43
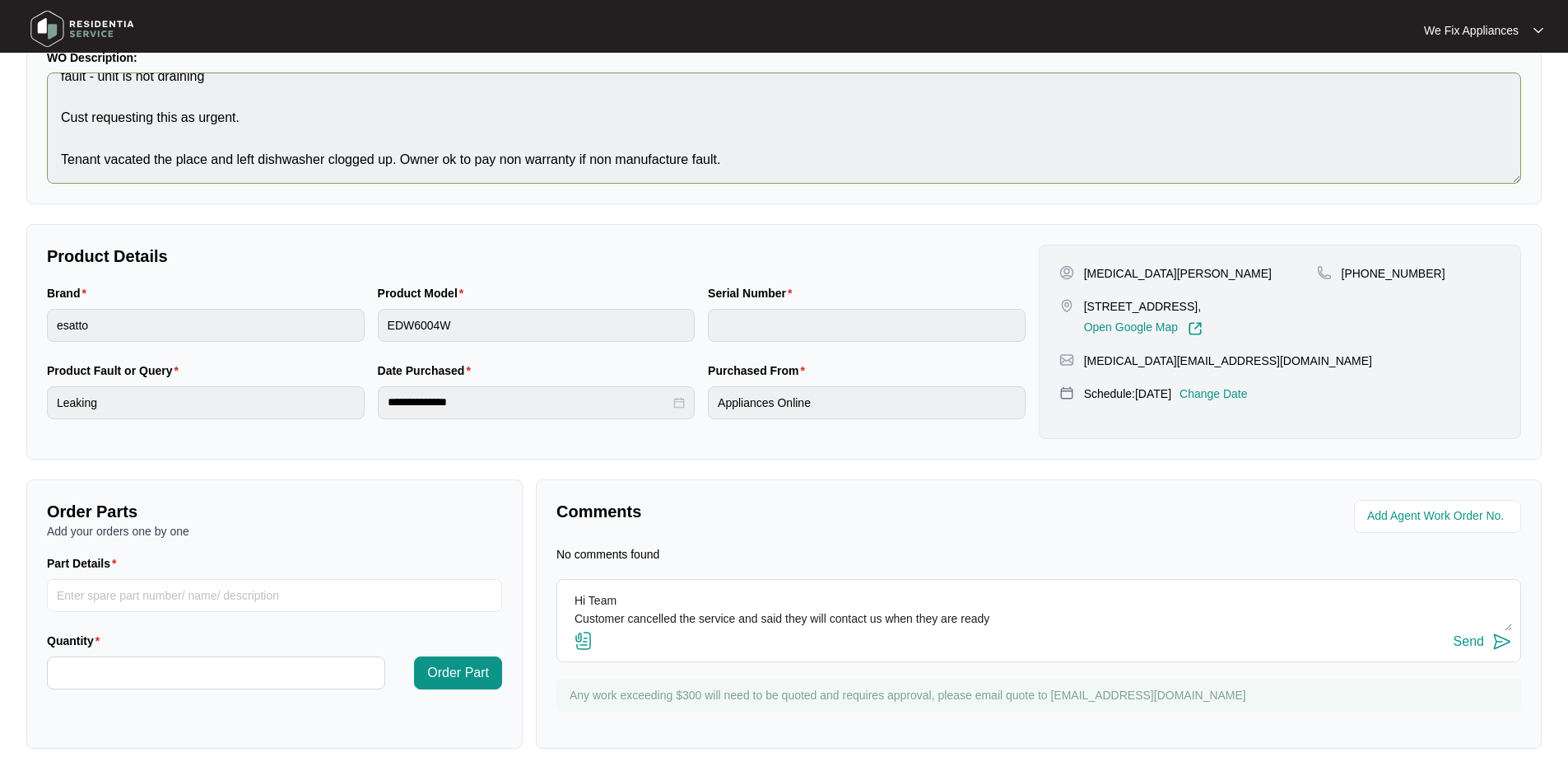
scroll to position [165, 0]
click at [1037, 619] on textarea "Hi Team Customer cancelled the service and said they will contact us when they …" at bounding box center [1039, 606] width 947 height 43
type textarea "Hi Team Customer cancelled the service and said they will contact us when a ten…"
click at [1472, 641] on div "Send" at bounding box center [1469, 640] width 30 height 15
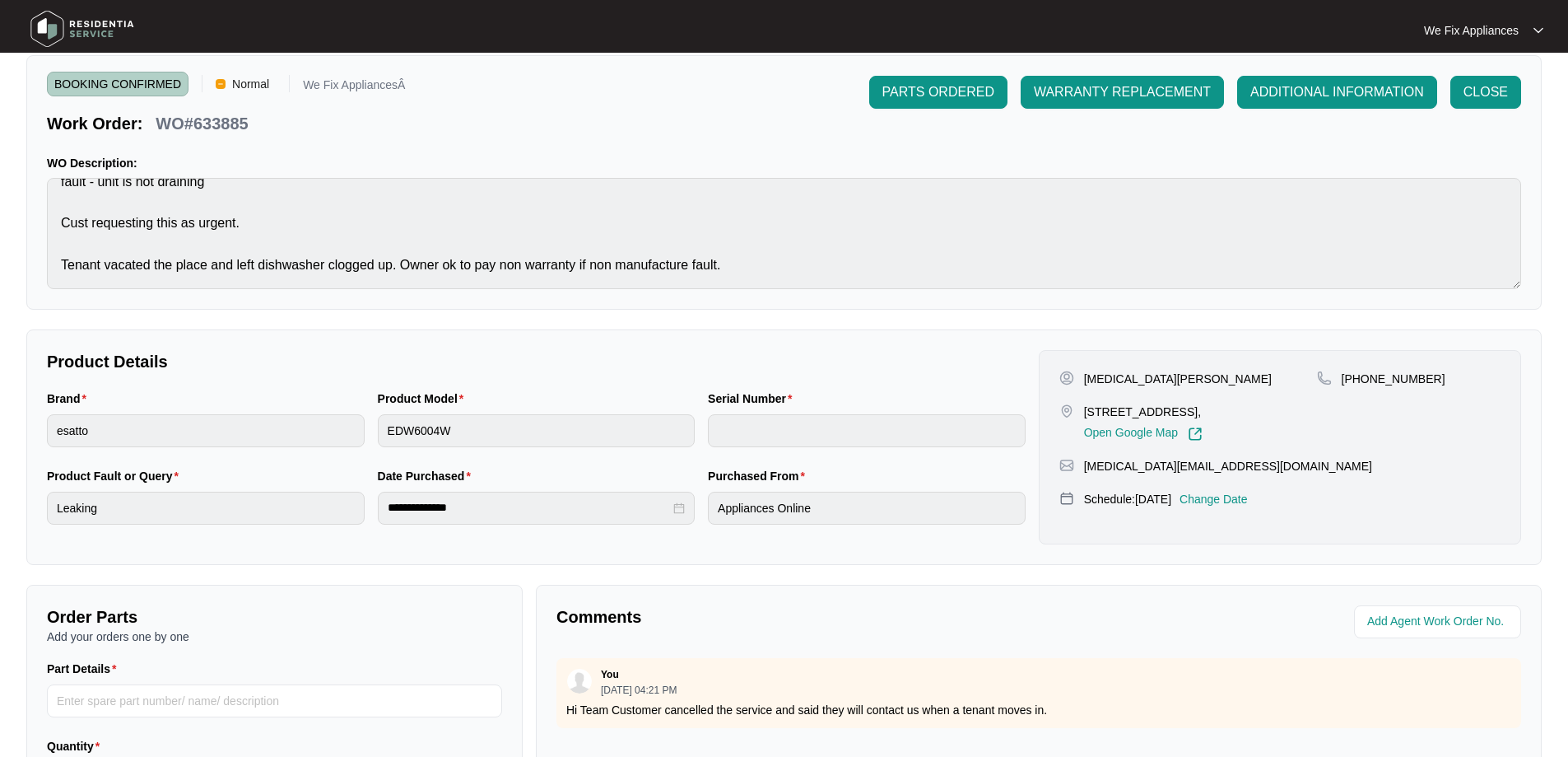
scroll to position [0, 0]
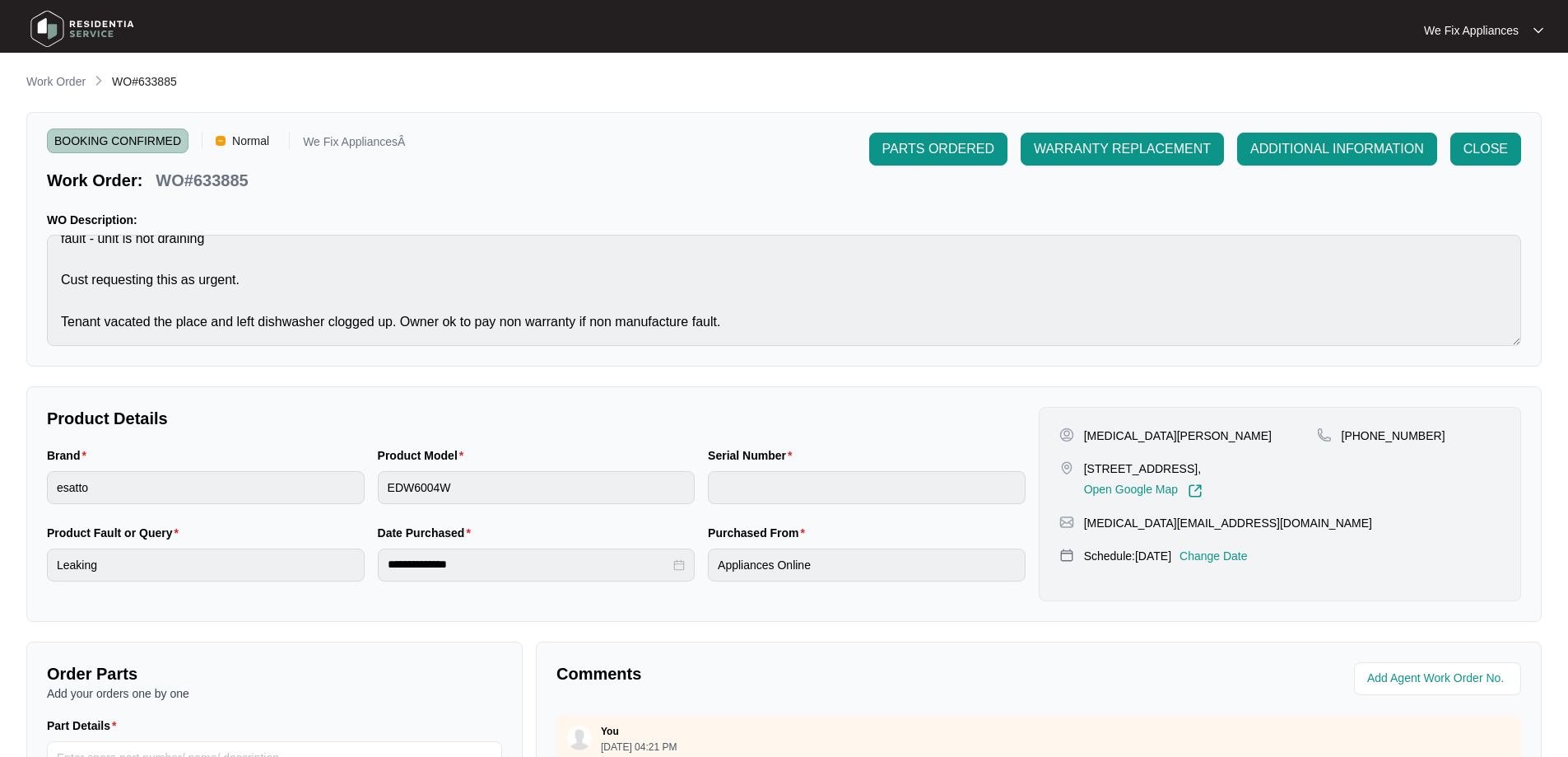
click at [42, 34] on img at bounding box center [82, 28] width 116 height 49
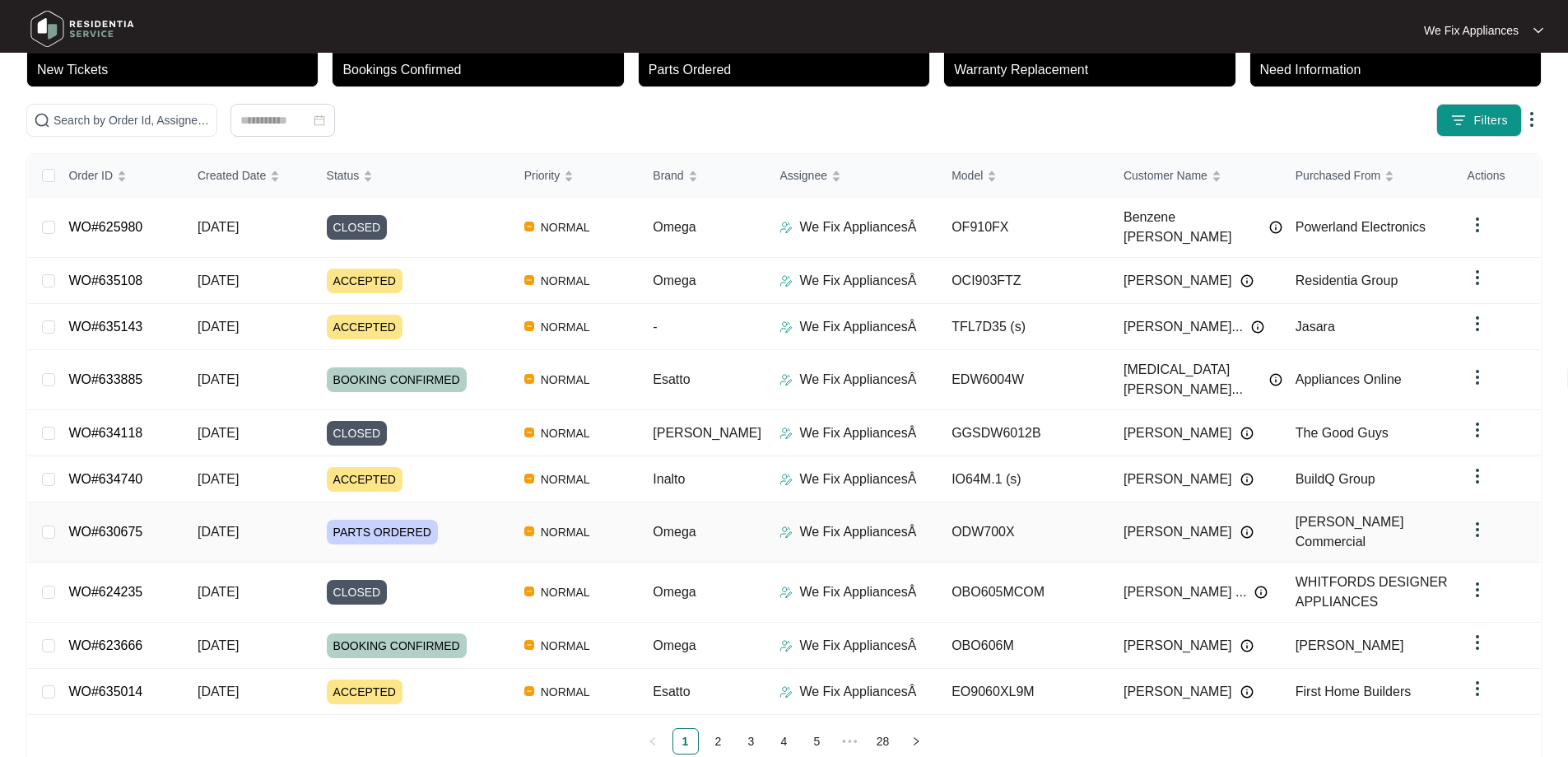
scroll to position [119, 0]
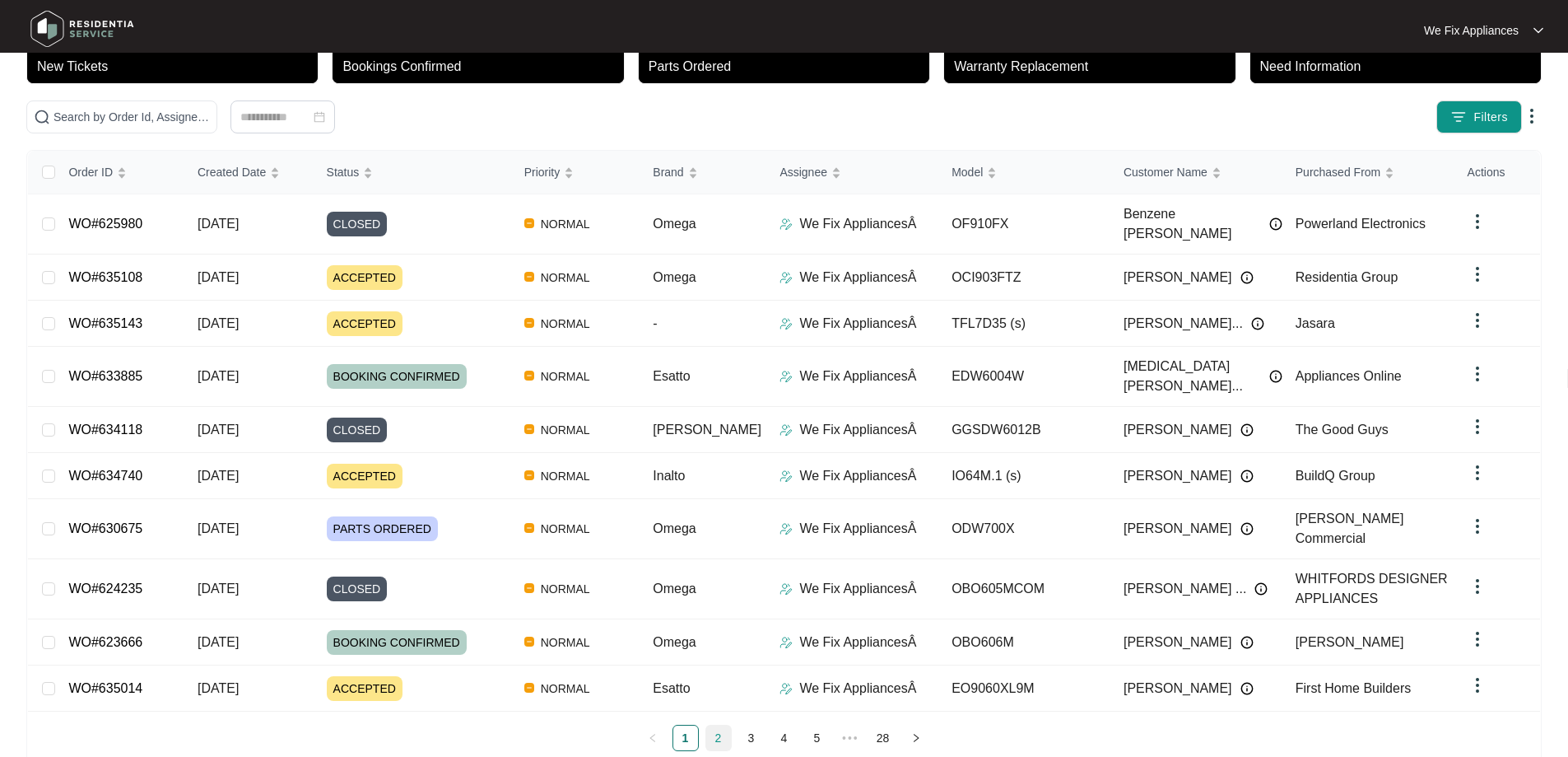
click at [715, 726] on link "2" at bounding box center [719, 738] width 25 height 25
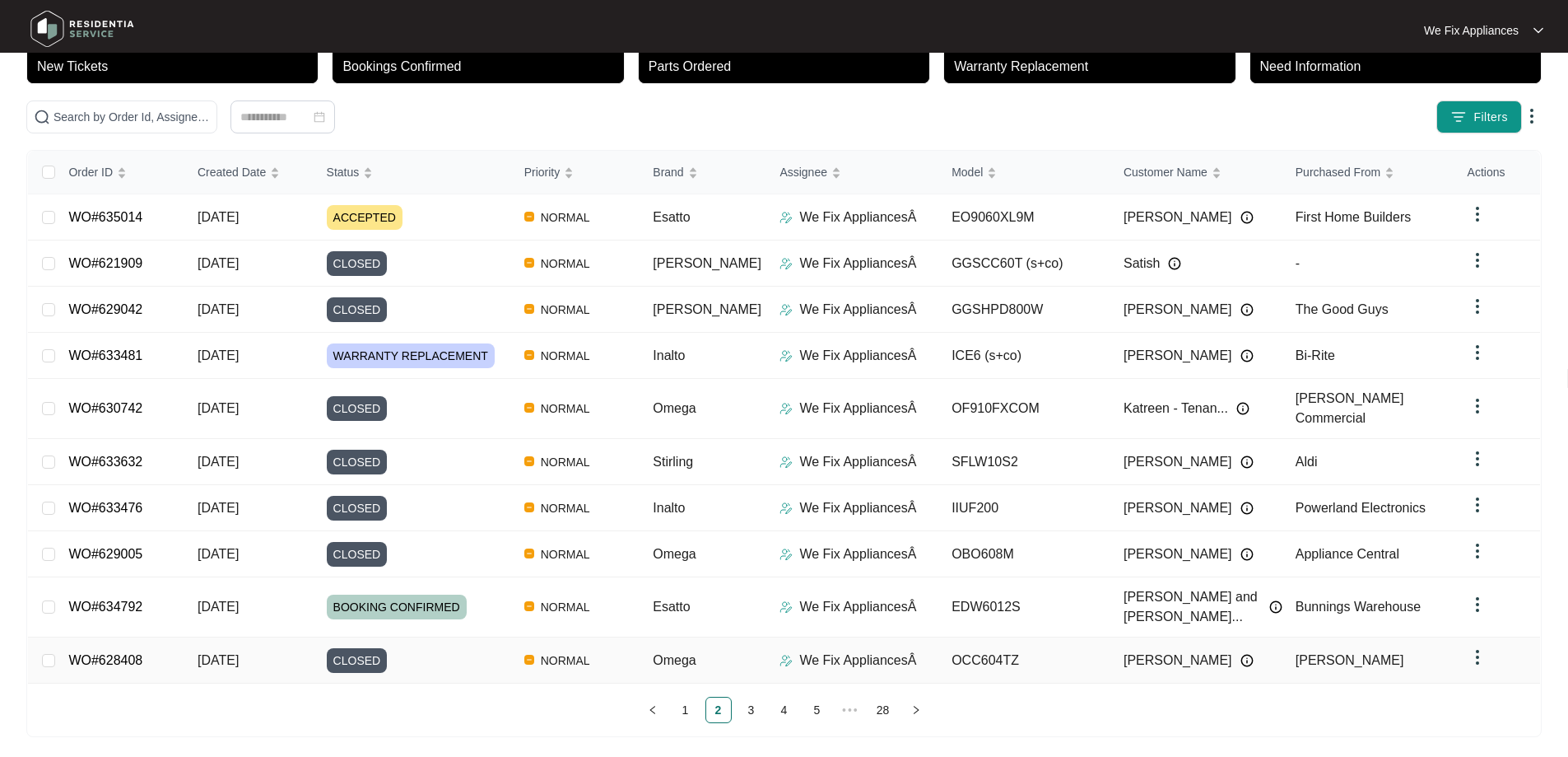
scroll to position [104, 0]
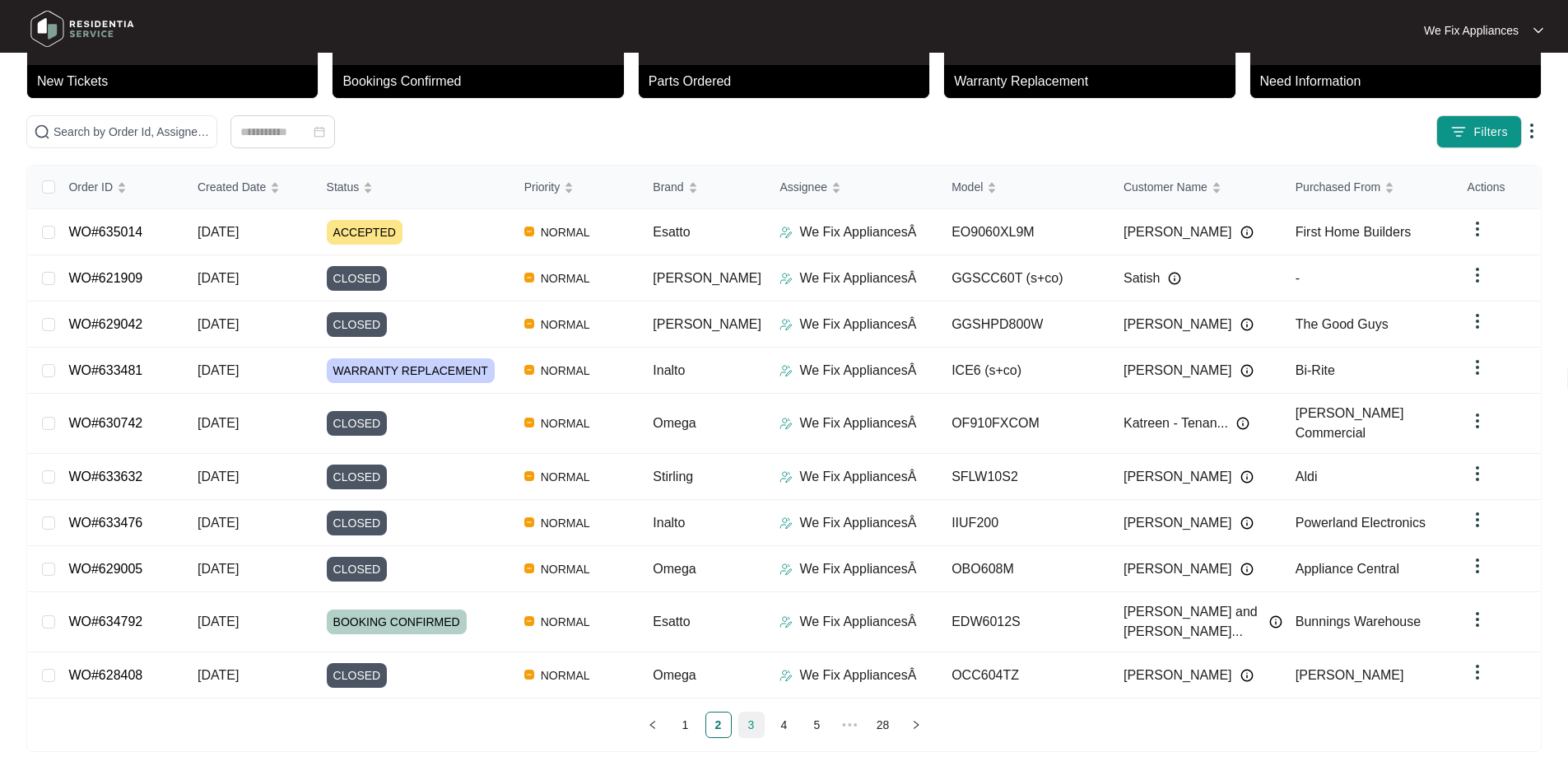
click at [756, 712] on link "3" at bounding box center [752, 725] width 25 height 25
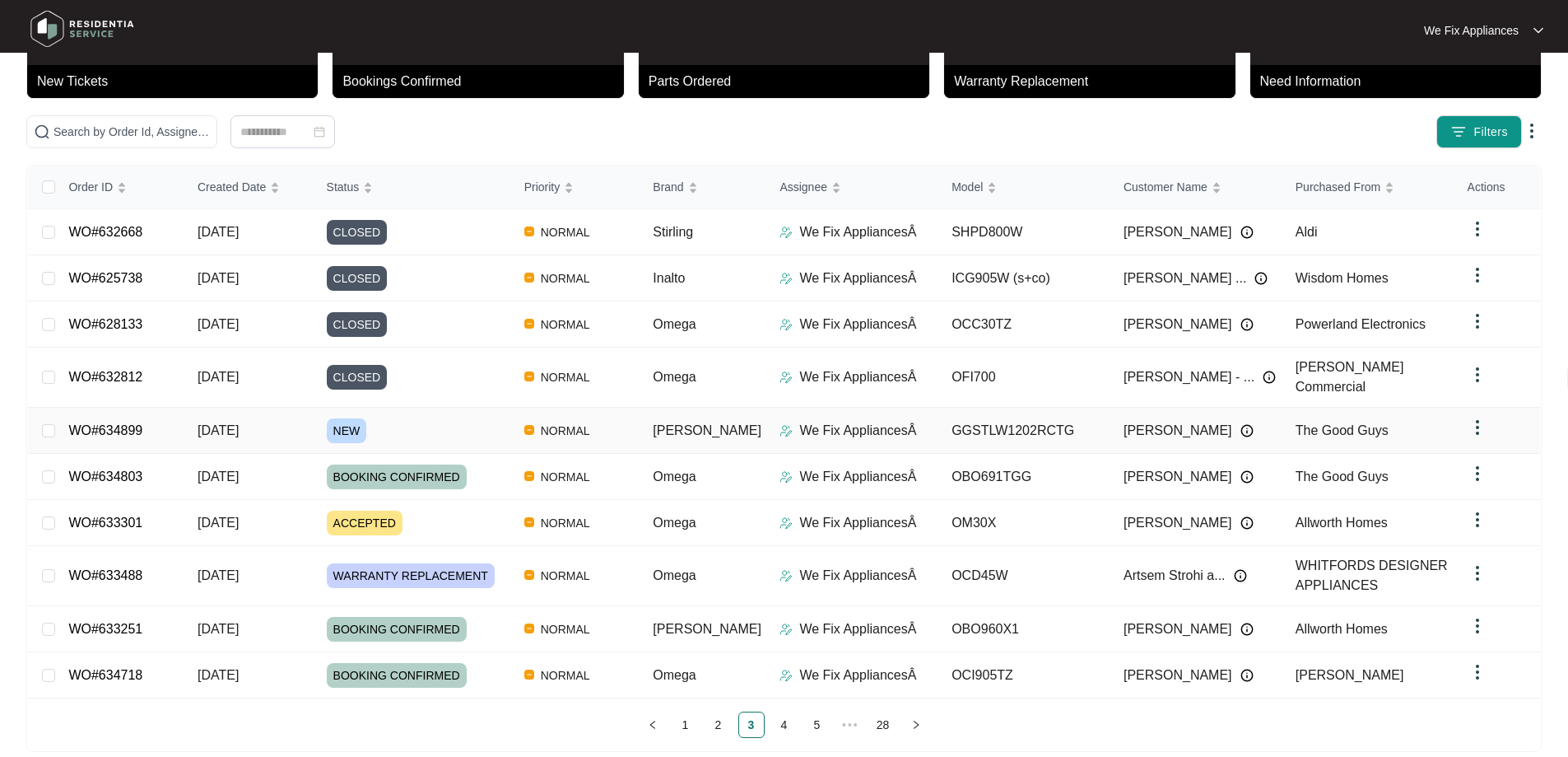
click at [345, 430] on span "NEW" at bounding box center [347, 431] width 41 height 25
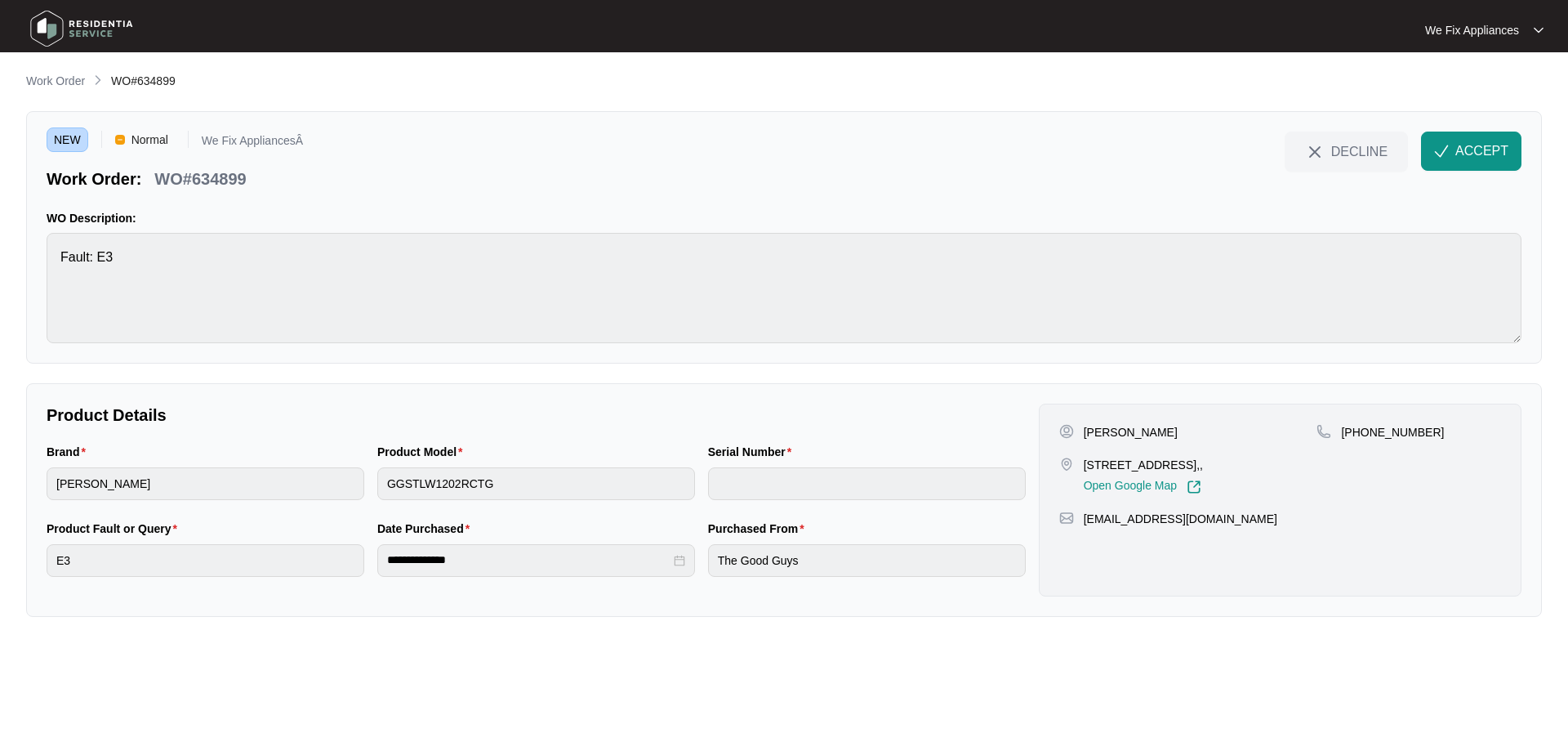
click at [55, 35] on img at bounding box center [82, 28] width 115 height 49
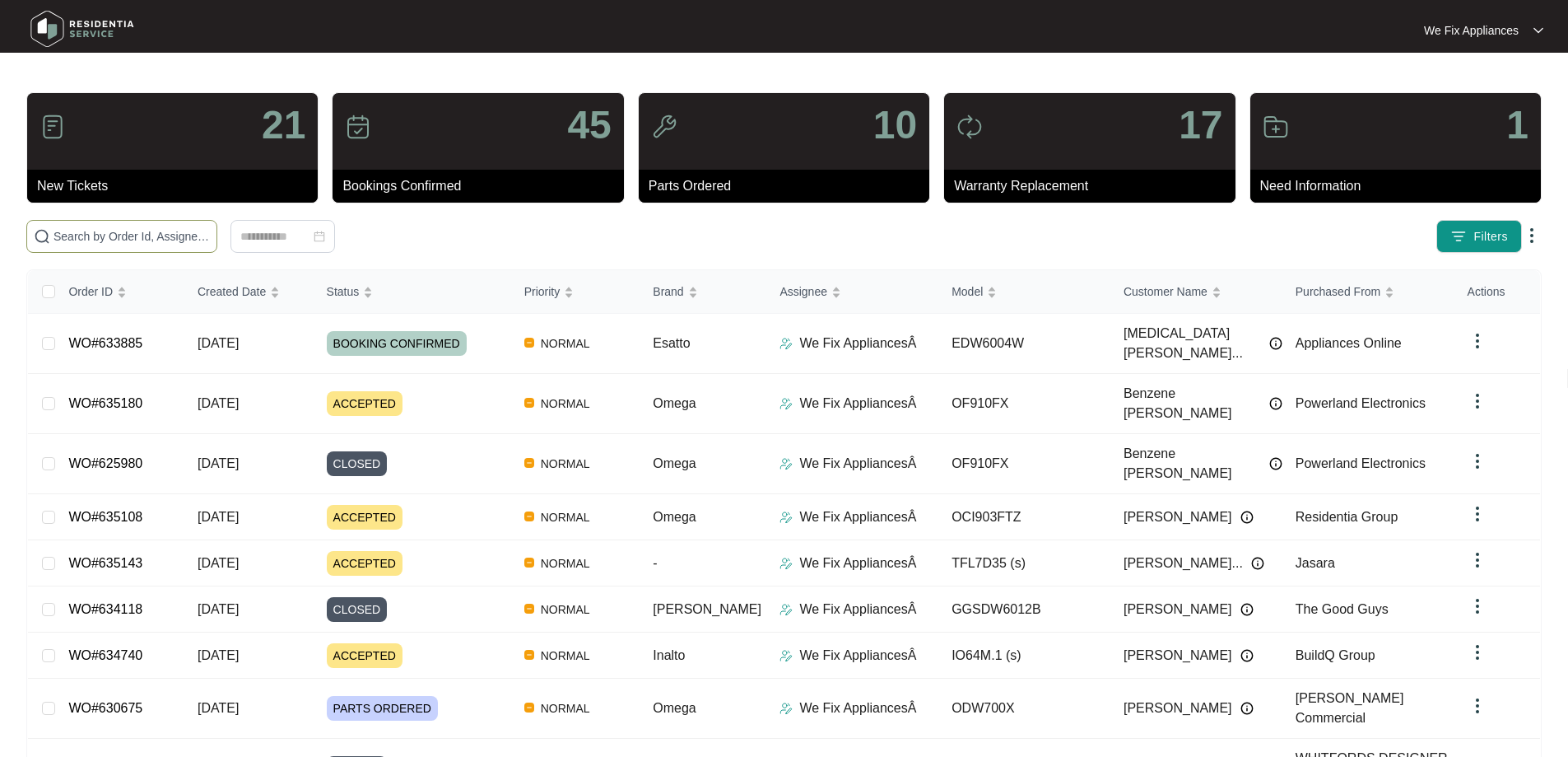
click at [112, 225] on span at bounding box center [122, 236] width 191 height 33
click at [108, 236] on input "text" at bounding box center [131, 236] width 156 height 18
paste input "620635"
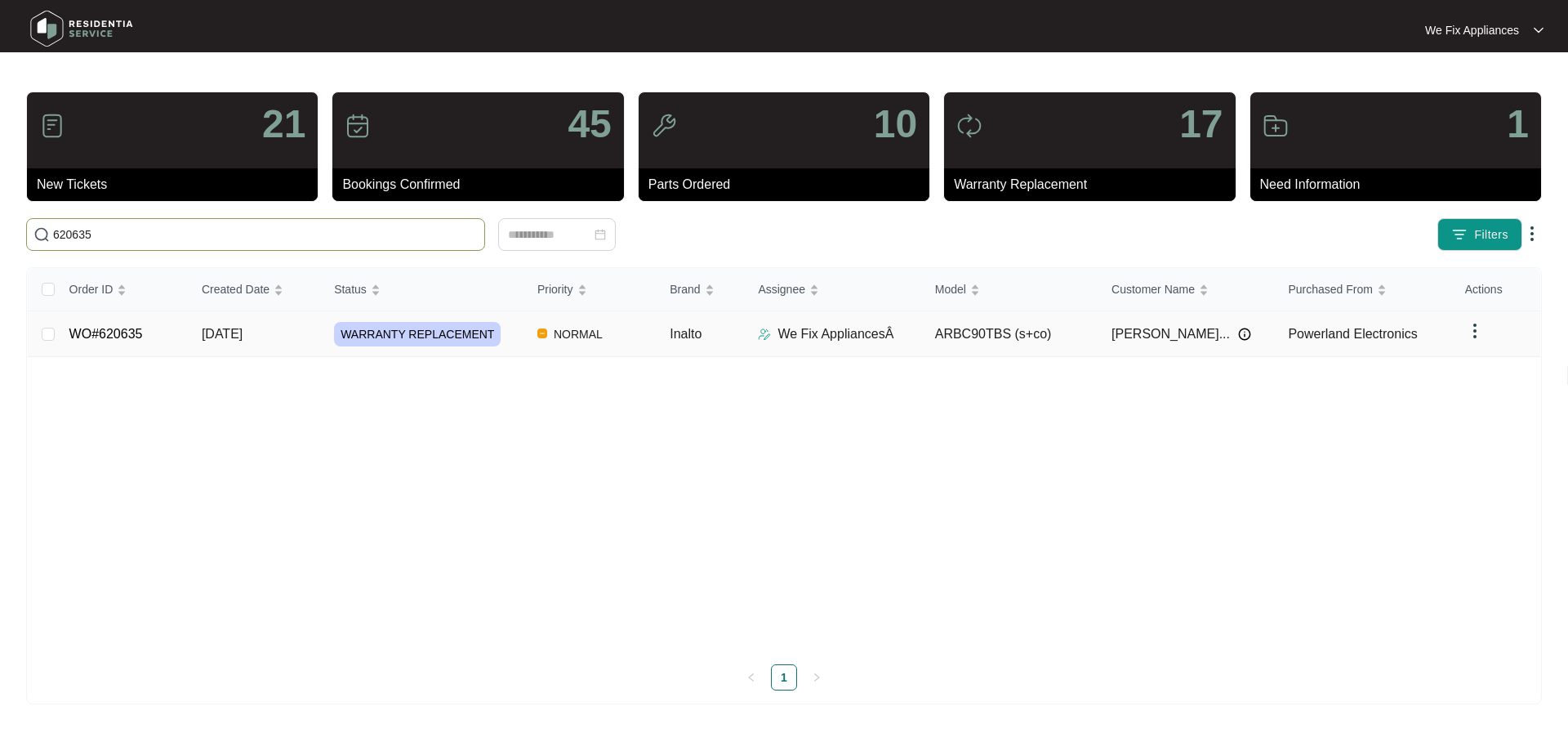
type input "620635"
click at [386, 332] on span "WARRANTY REPLACEMENT" at bounding box center [416, 334] width 166 height 24
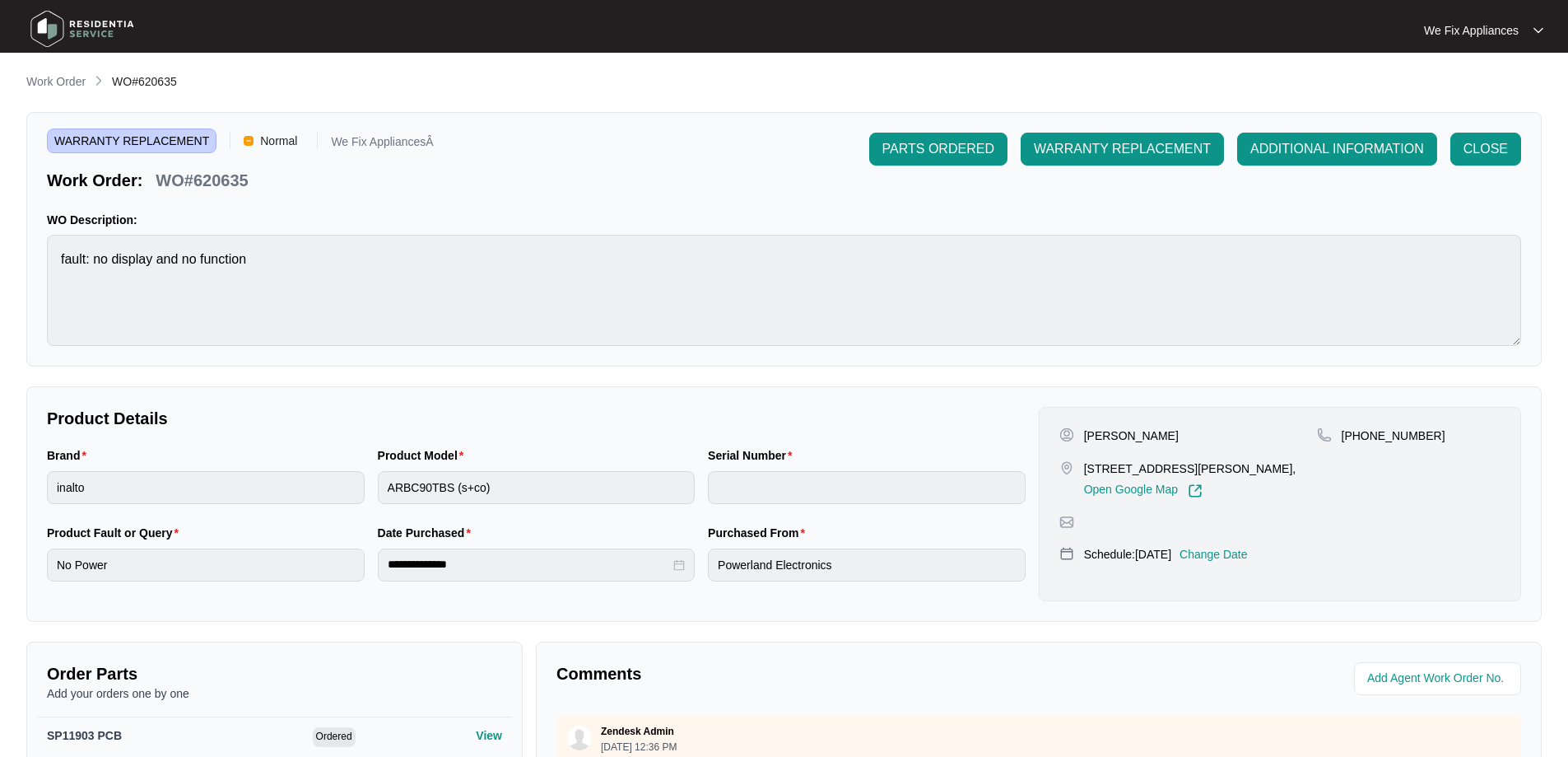
click at [47, 26] on img at bounding box center [82, 28] width 116 height 49
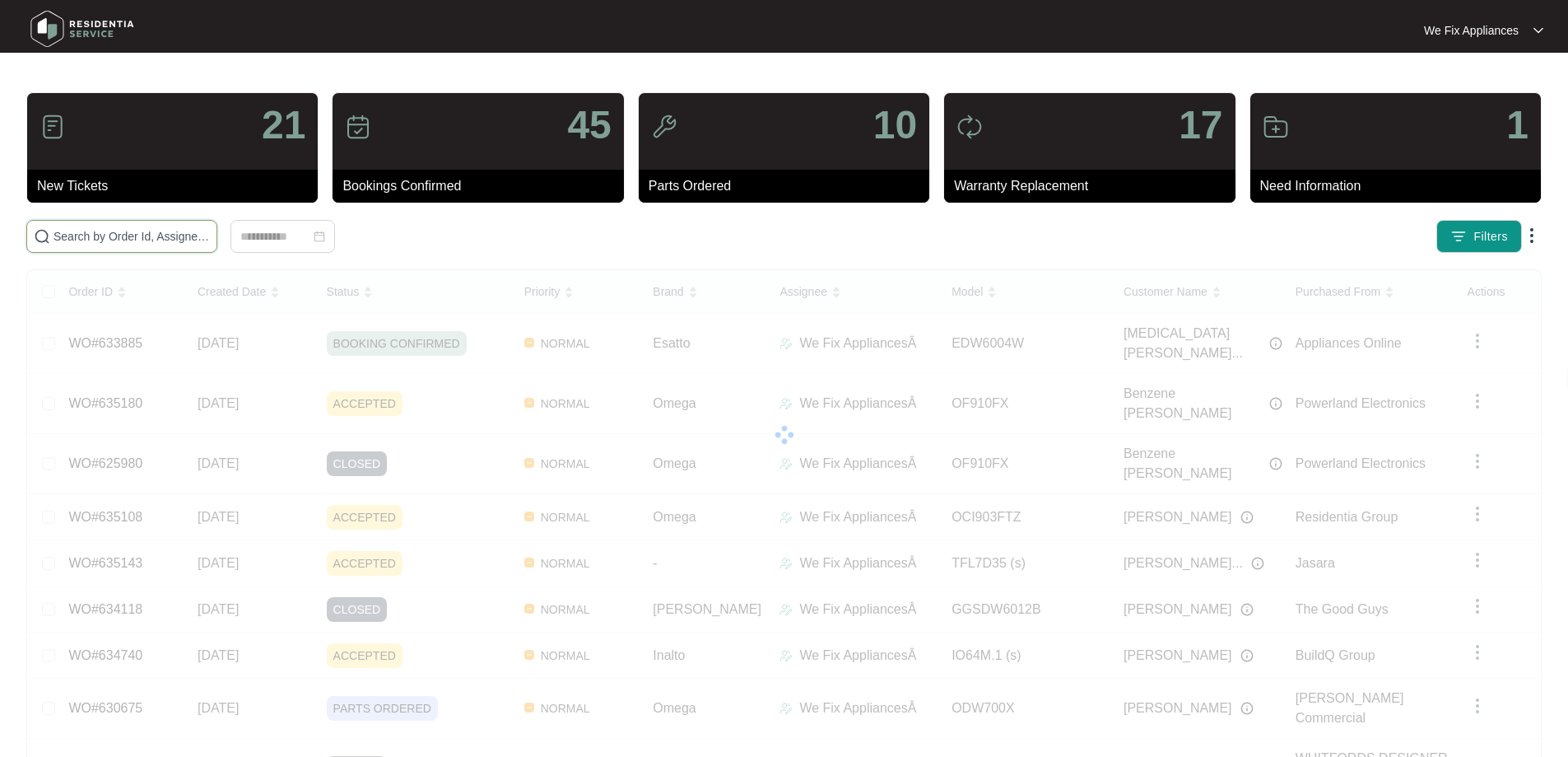
click at [81, 230] on input "text" at bounding box center [131, 236] width 156 height 18
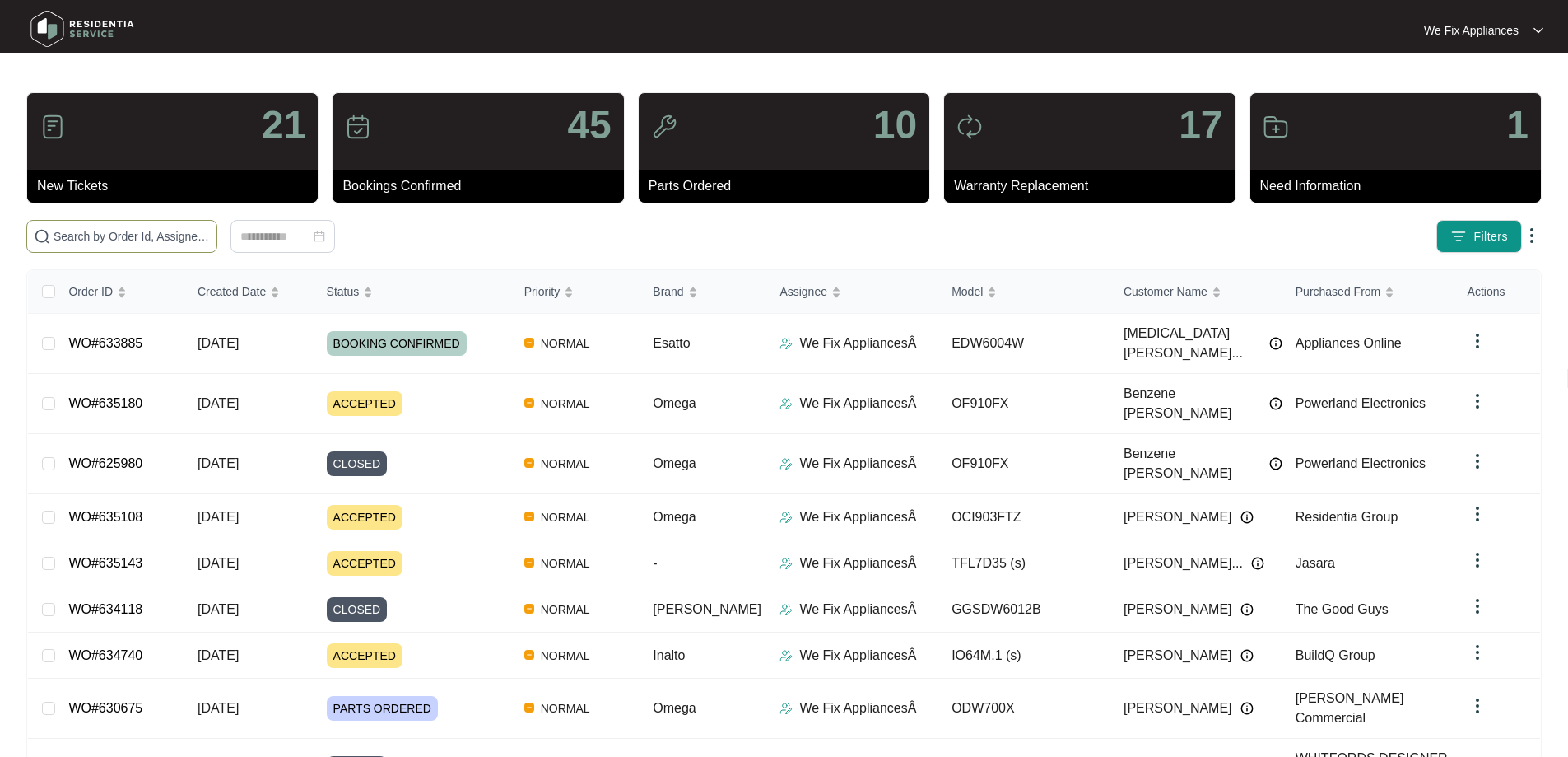
paste input "635180"
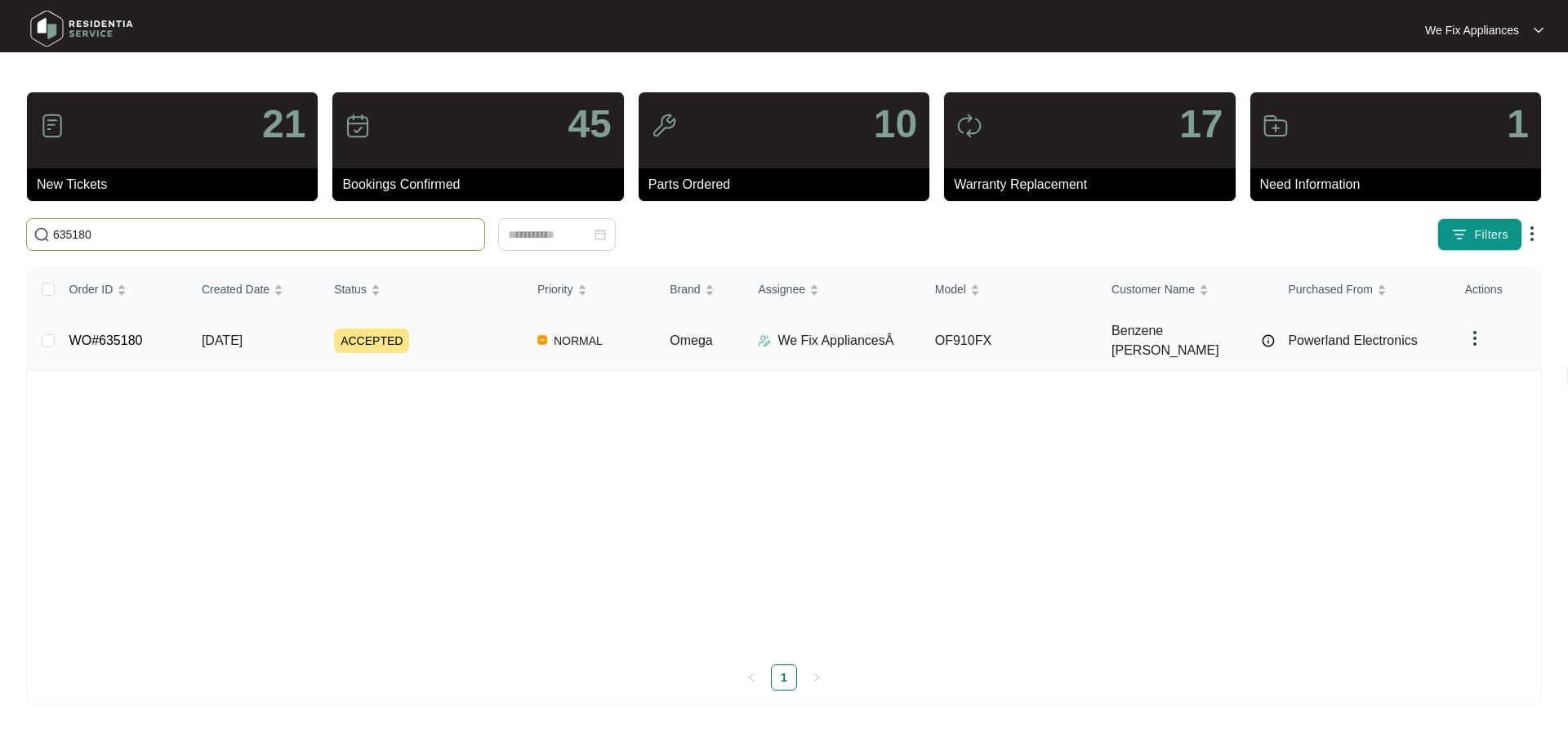
type input "635180"
click at [389, 329] on span "ACCEPTED" at bounding box center [371, 340] width 75 height 24
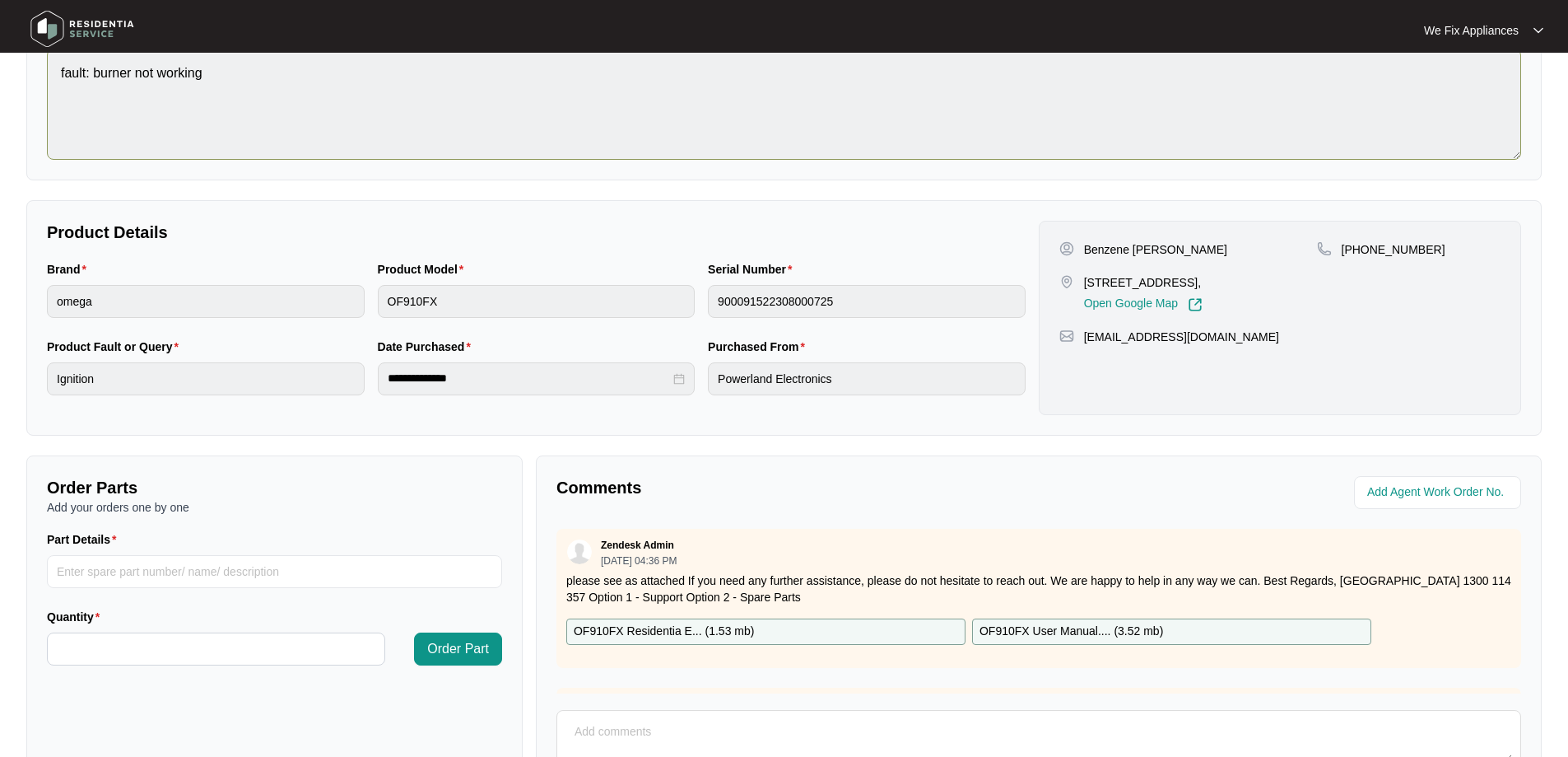
scroll to position [247, 0]
